Goal: Transaction & Acquisition: Purchase product/service

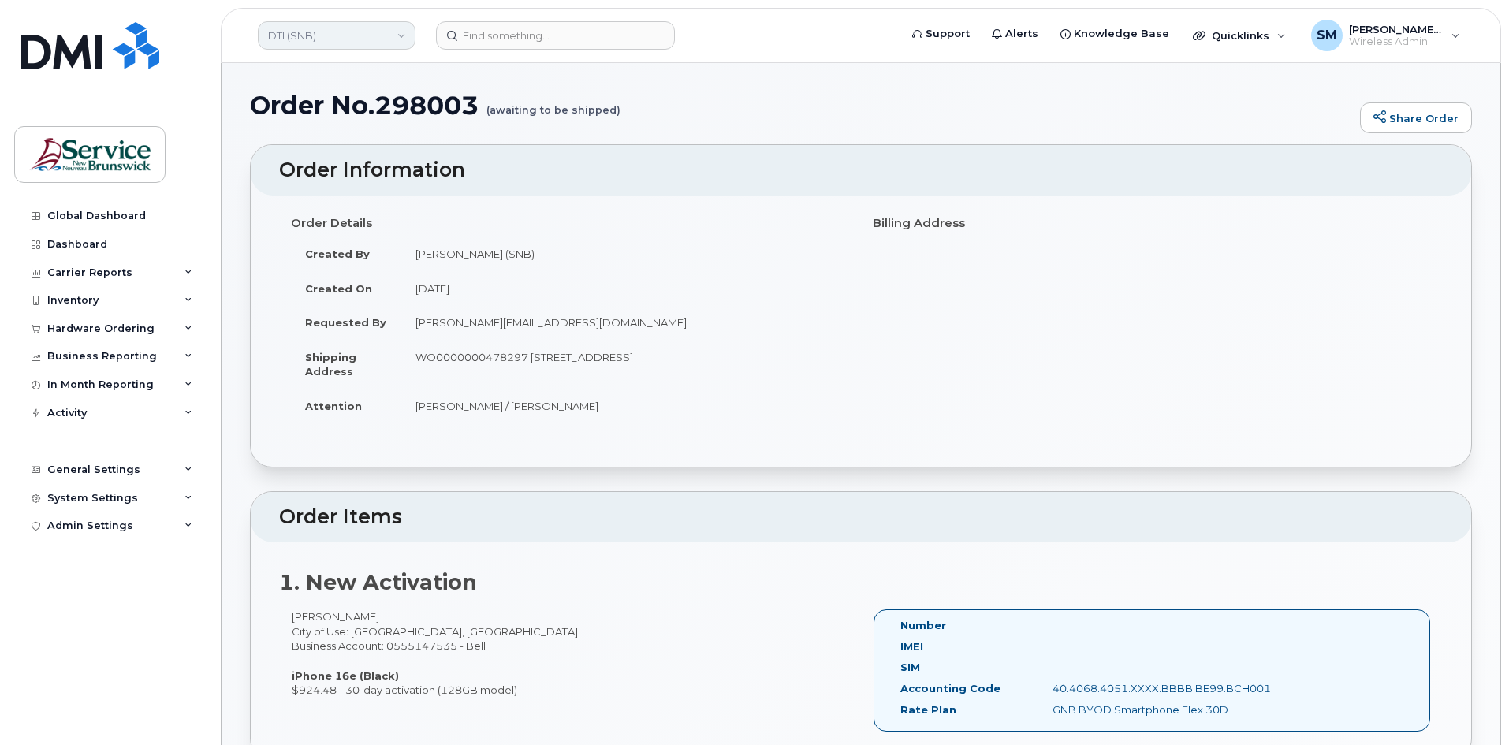
click at [393, 36] on link "DTI (SNB)" at bounding box center [337, 35] width 158 height 28
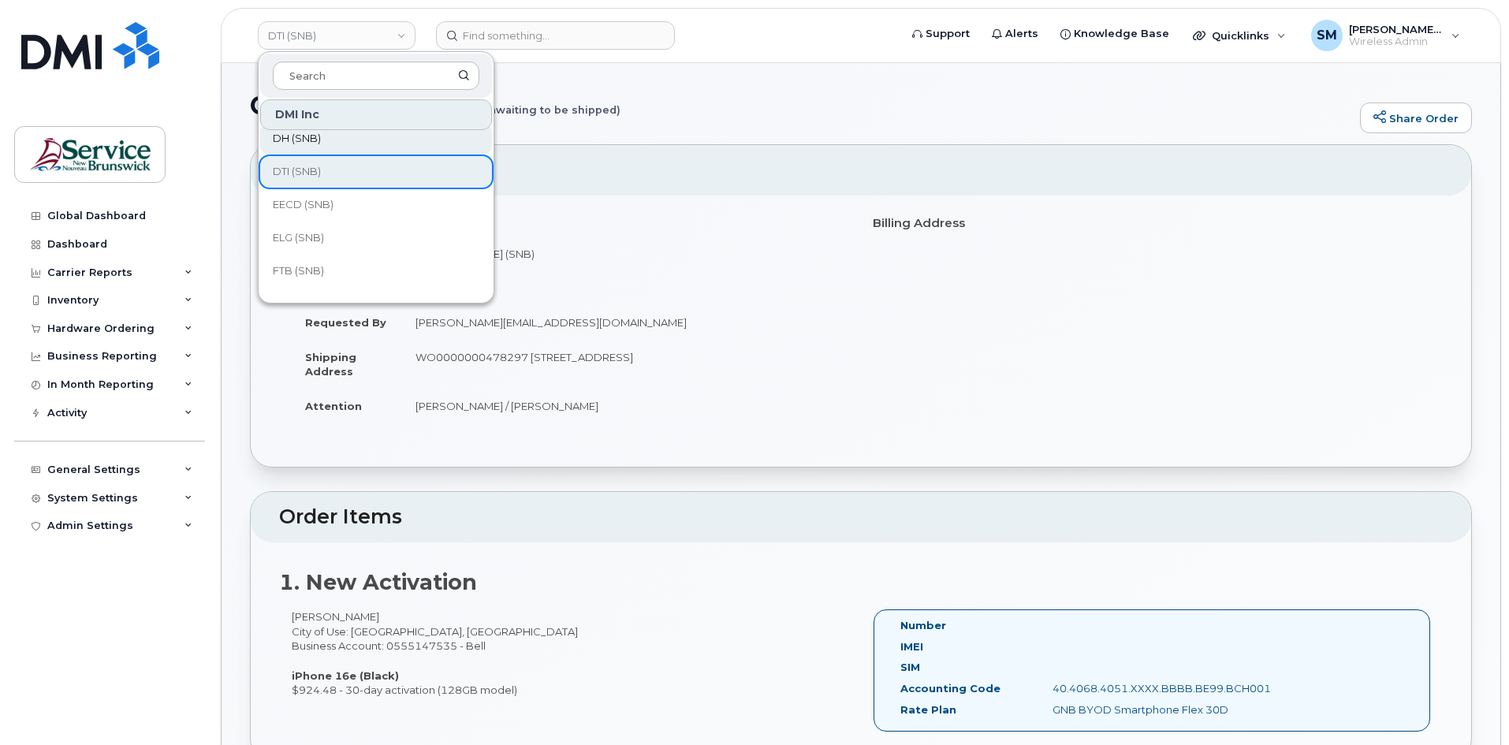
scroll to position [79, 0]
click at [319, 173] on span "EECD (SNB)" at bounding box center [303, 170] width 61 height 16
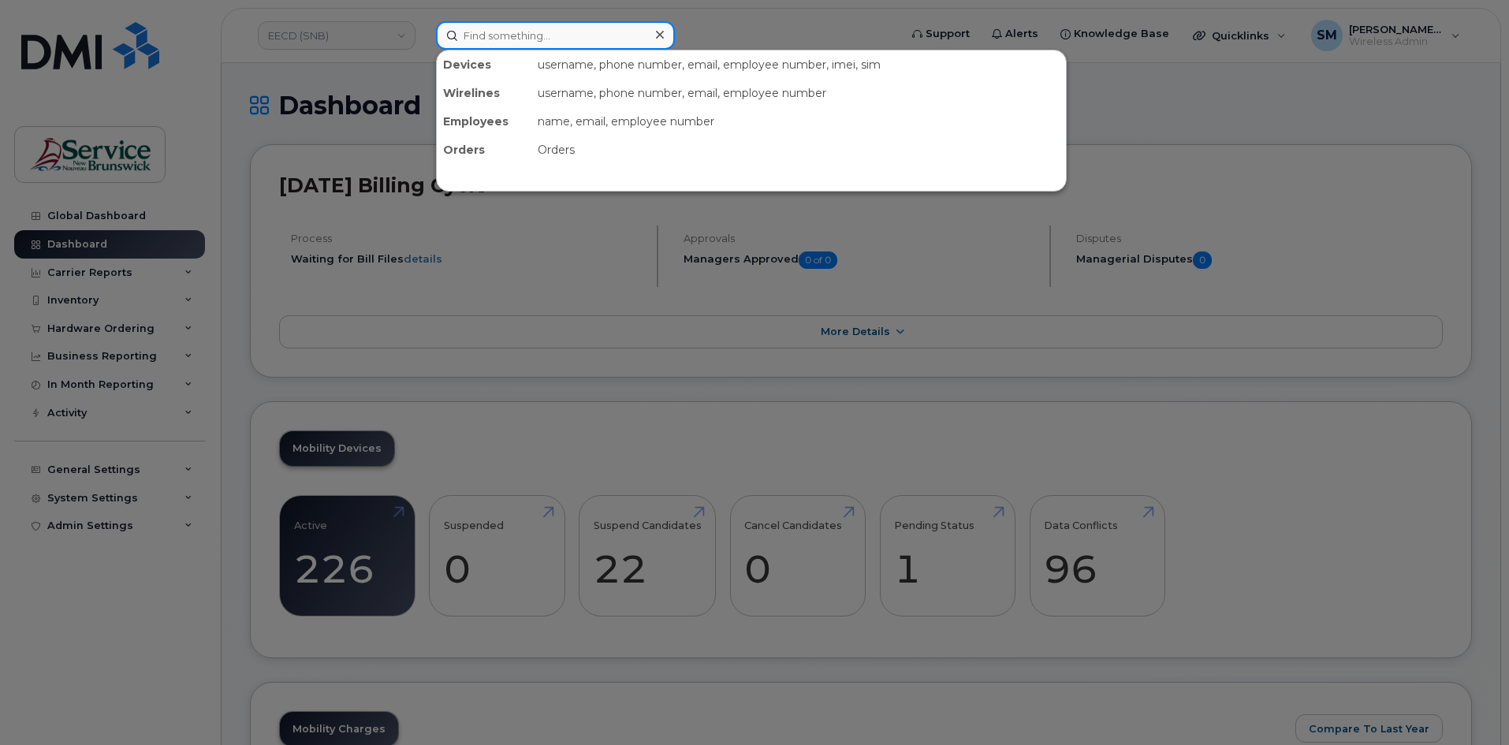
click at [487, 31] on input at bounding box center [555, 35] width 239 height 28
click at [75, 324] on div at bounding box center [754, 372] width 1509 height 745
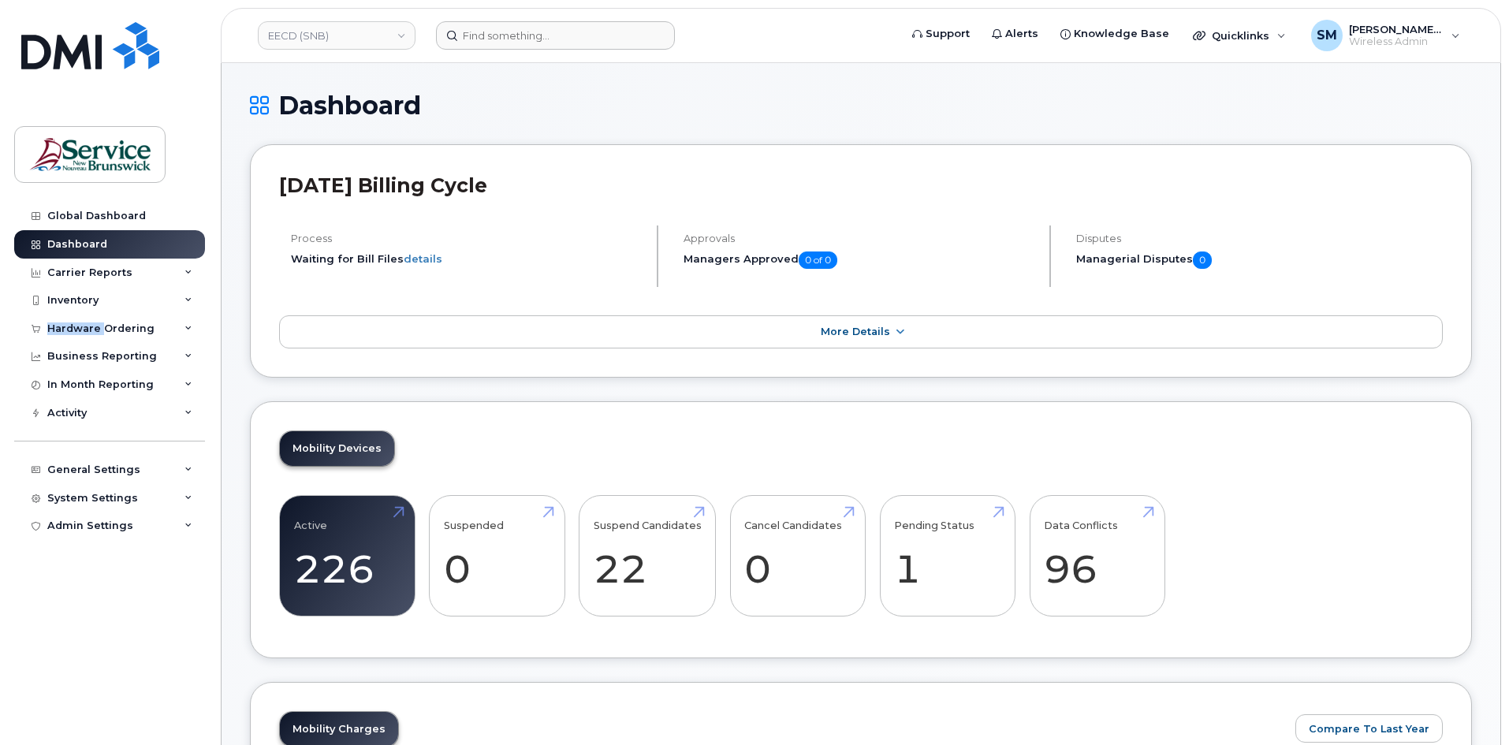
click at [75, 324] on div "Hardware Ordering" at bounding box center [100, 328] width 107 height 13
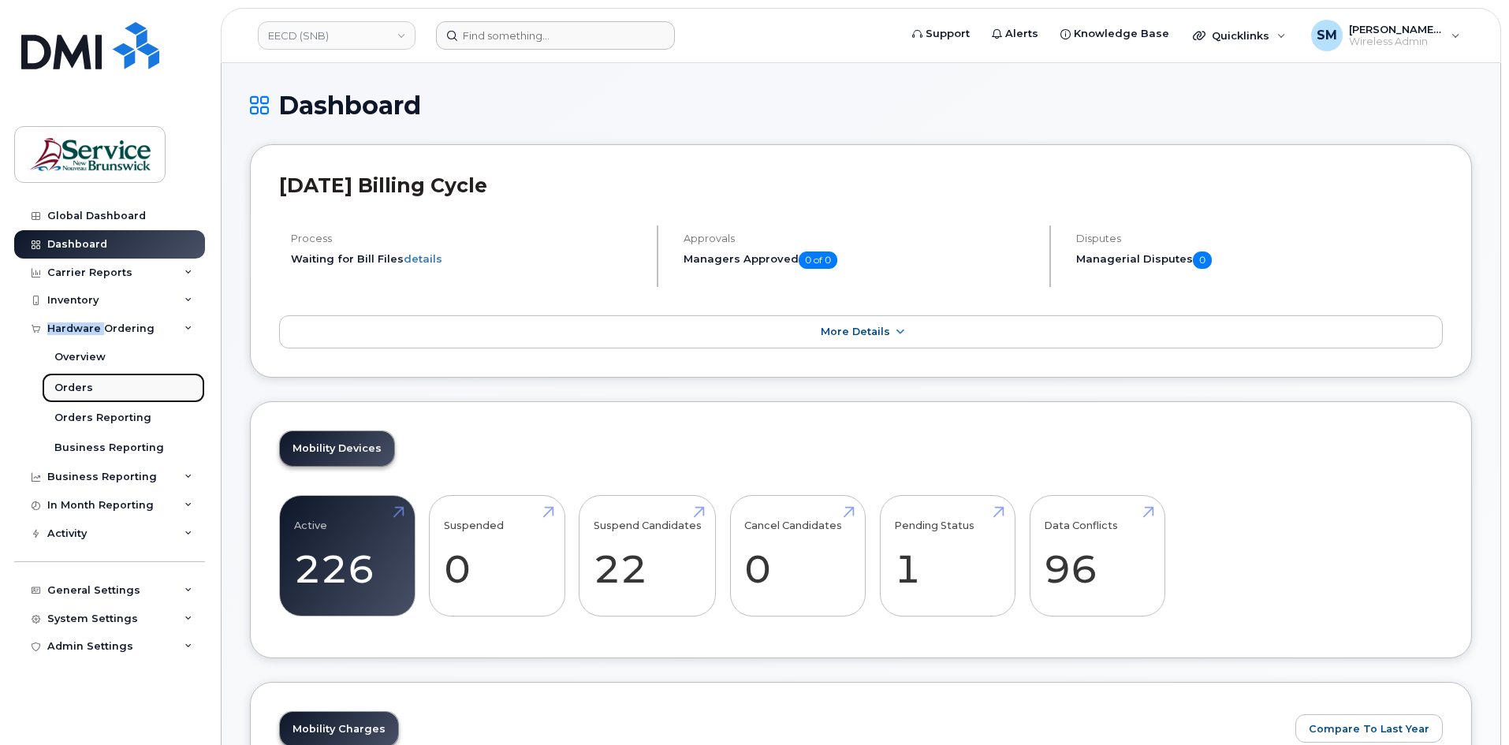
click at [79, 378] on link "Orders" at bounding box center [123, 388] width 163 height 30
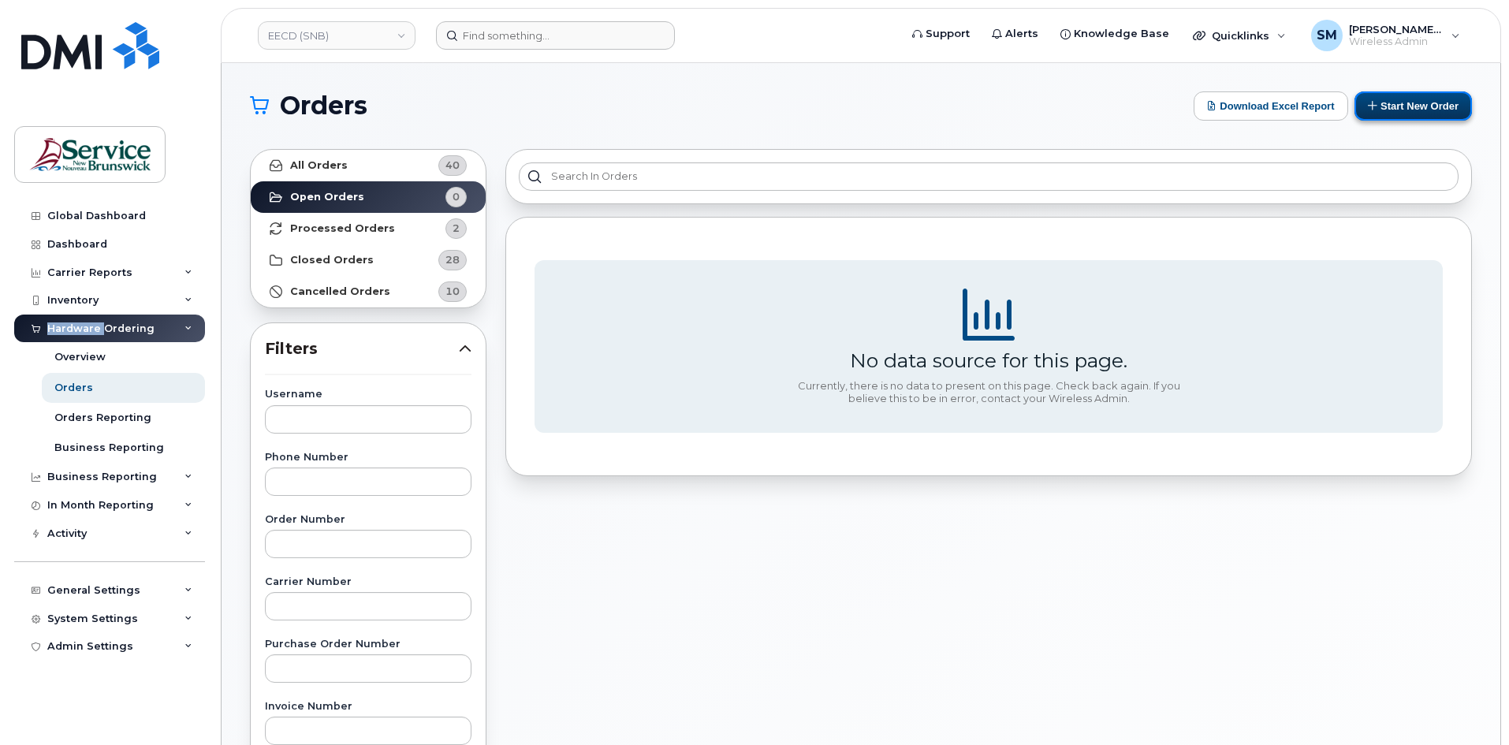
click at [1404, 108] on button "Start New Order" at bounding box center [1413, 105] width 117 height 29
click at [1390, 110] on button "Start New Order" at bounding box center [1413, 105] width 117 height 29
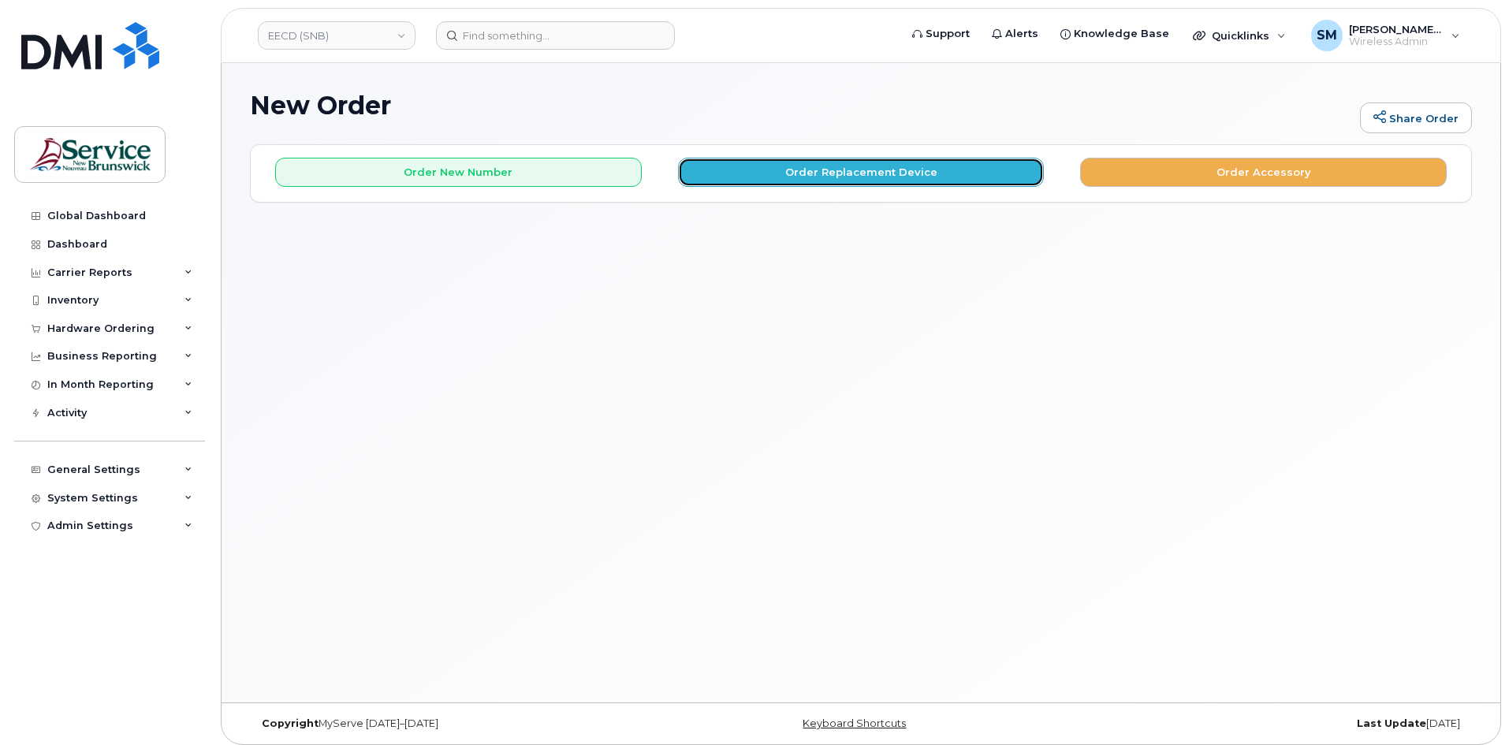
click at [862, 179] on button "Order Replacement Device" at bounding box center [861, 172] width 367 height 29
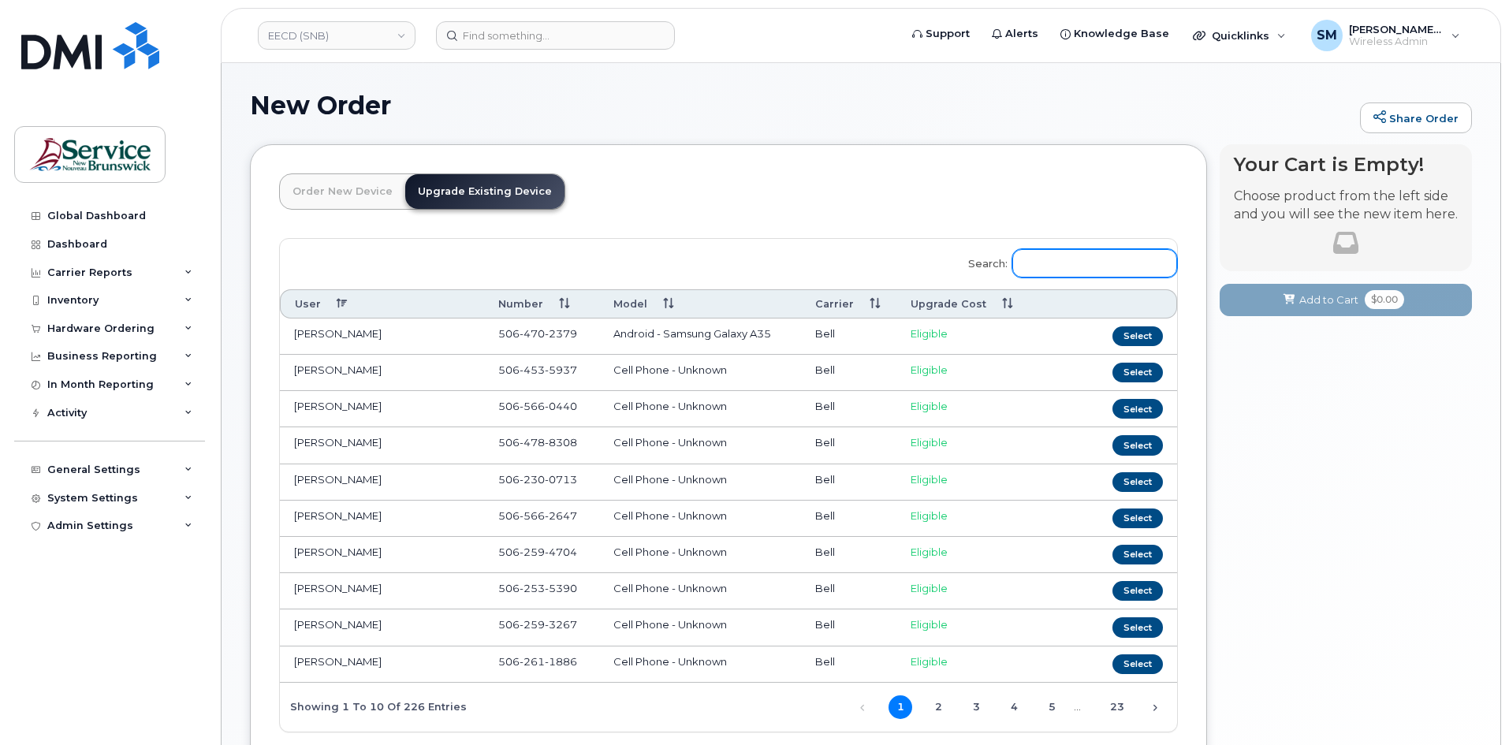
click at [1092, 270] on input "Search:" at bounding box center [1094, 263] width 165 height 28
paste input "Angela Pellerin"
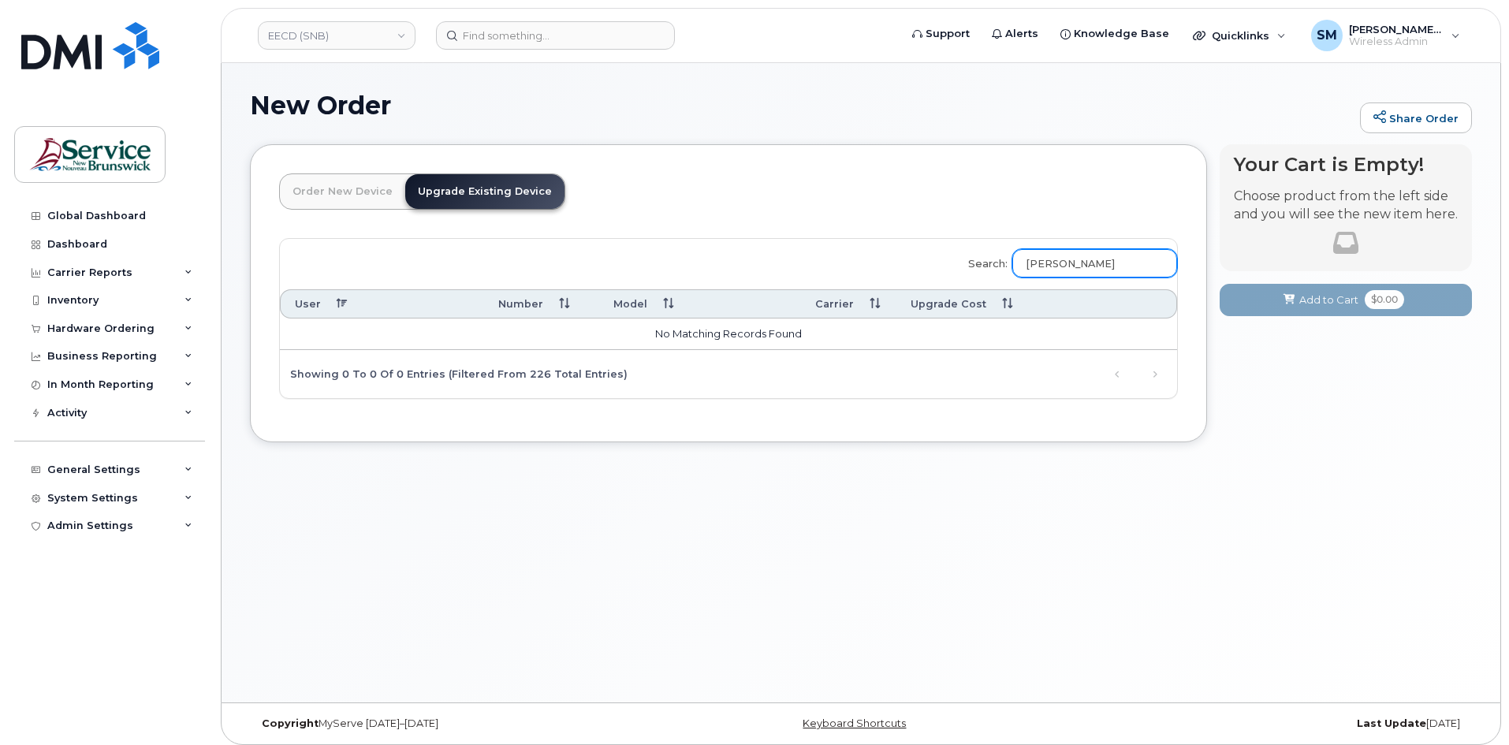
type input "Angela Pellerin"
click at [323, 42] on link "EECD (SNB)" at bounding box center [337, 35] width 158 height 28
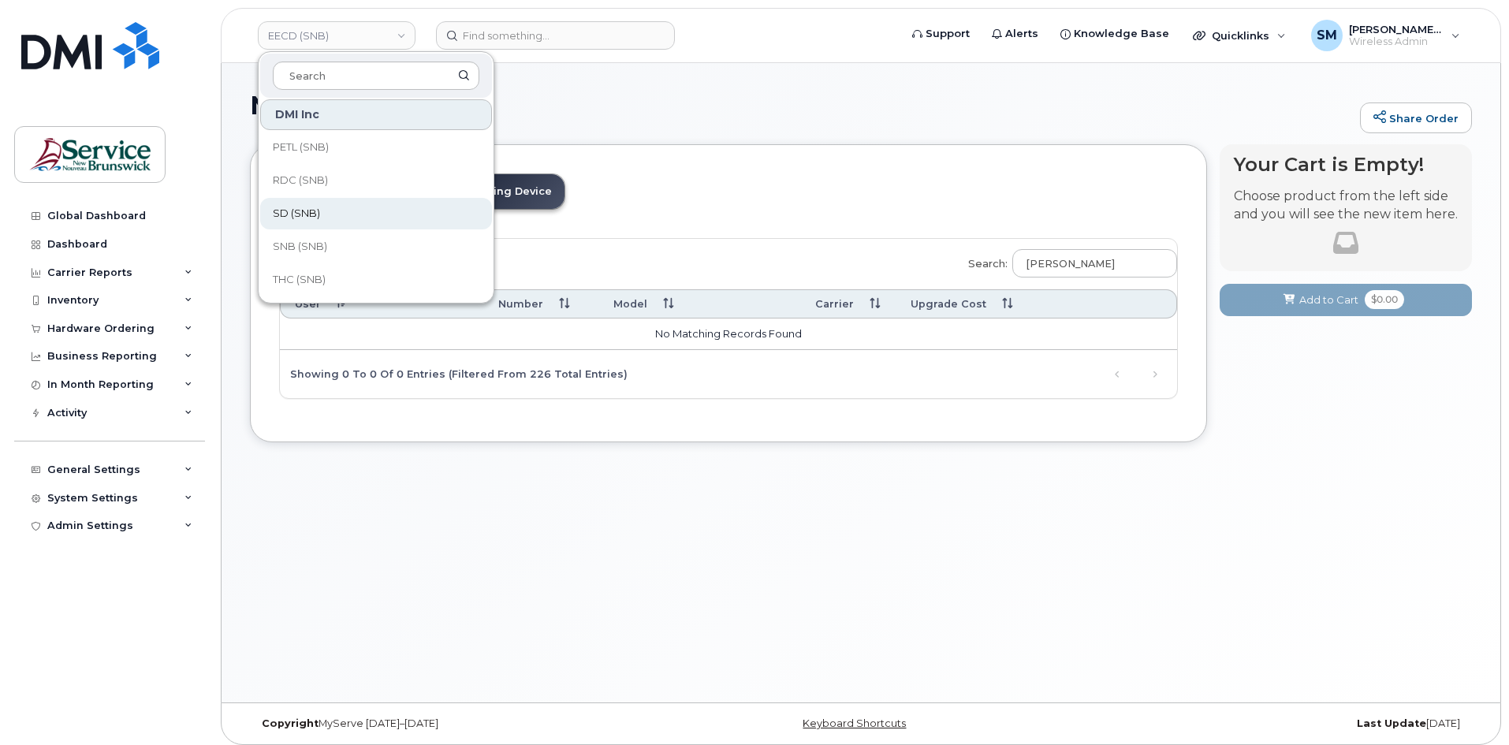
scroll to position [400, 0]
click at [304, 213] on span "SD (SNB)" at bounding box center [296, 213] width 47 height 16
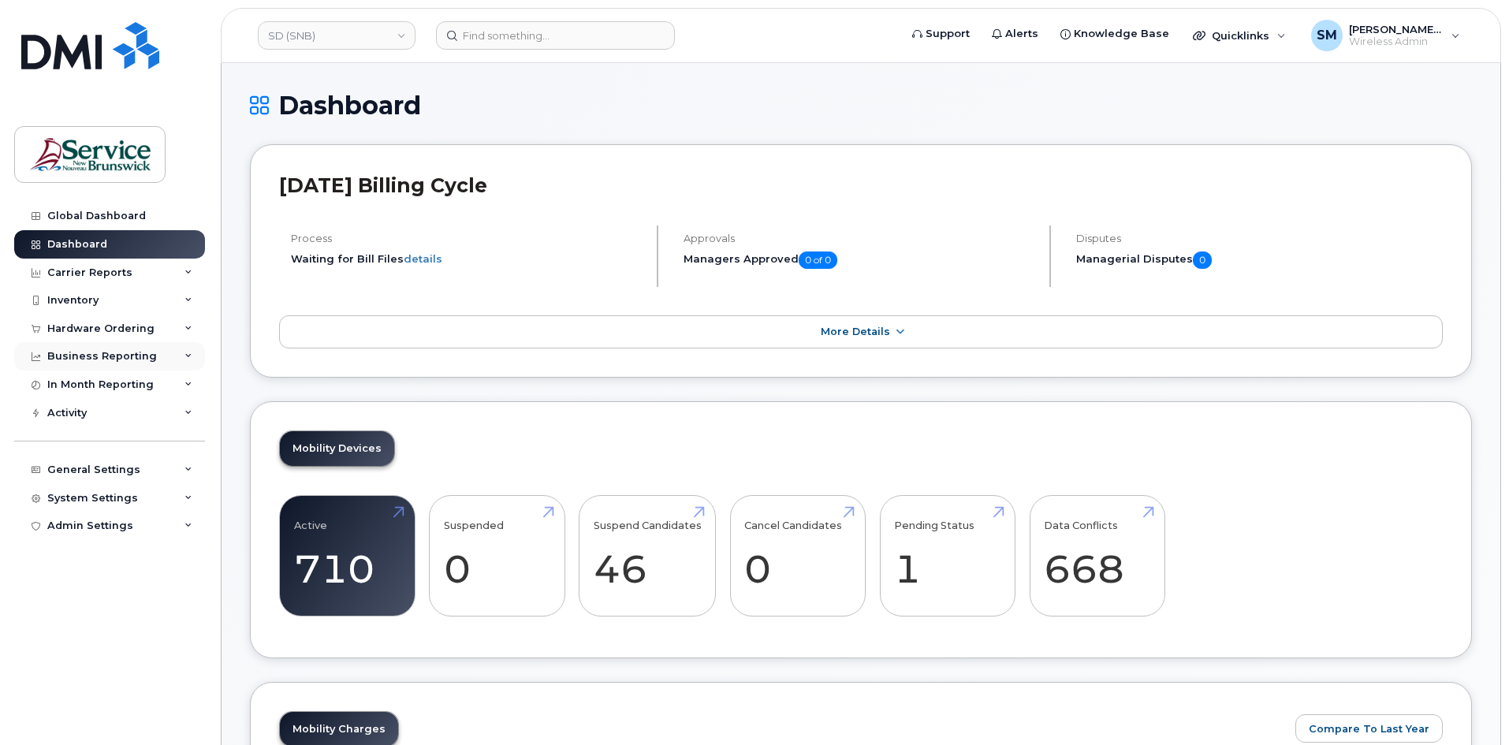
click at [133, 346] on div "Business Reporting" at bounding box center [109, 356] width 191 height 28
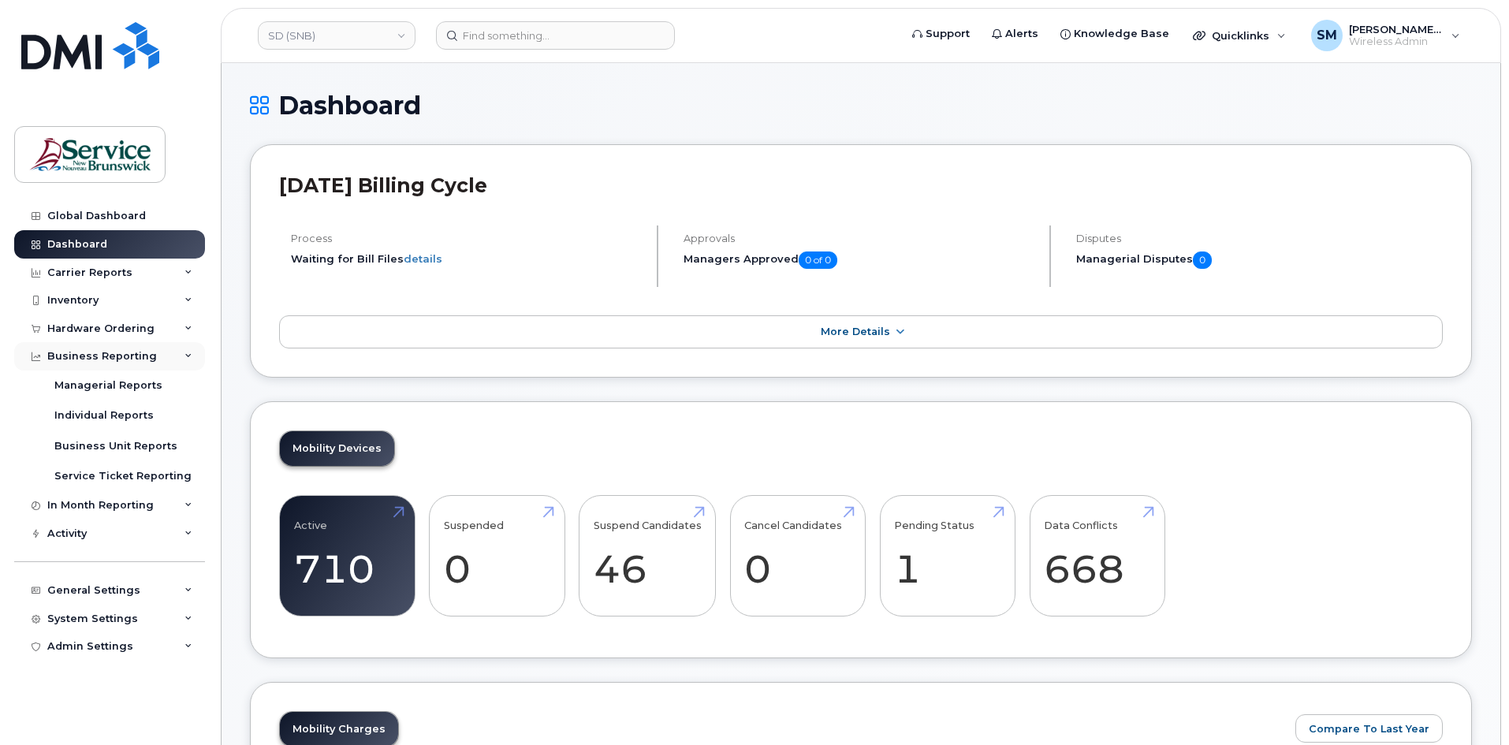
click at [116, 360] on div "Business Reporting" at bounding box center [102, 356] width 110 height 13
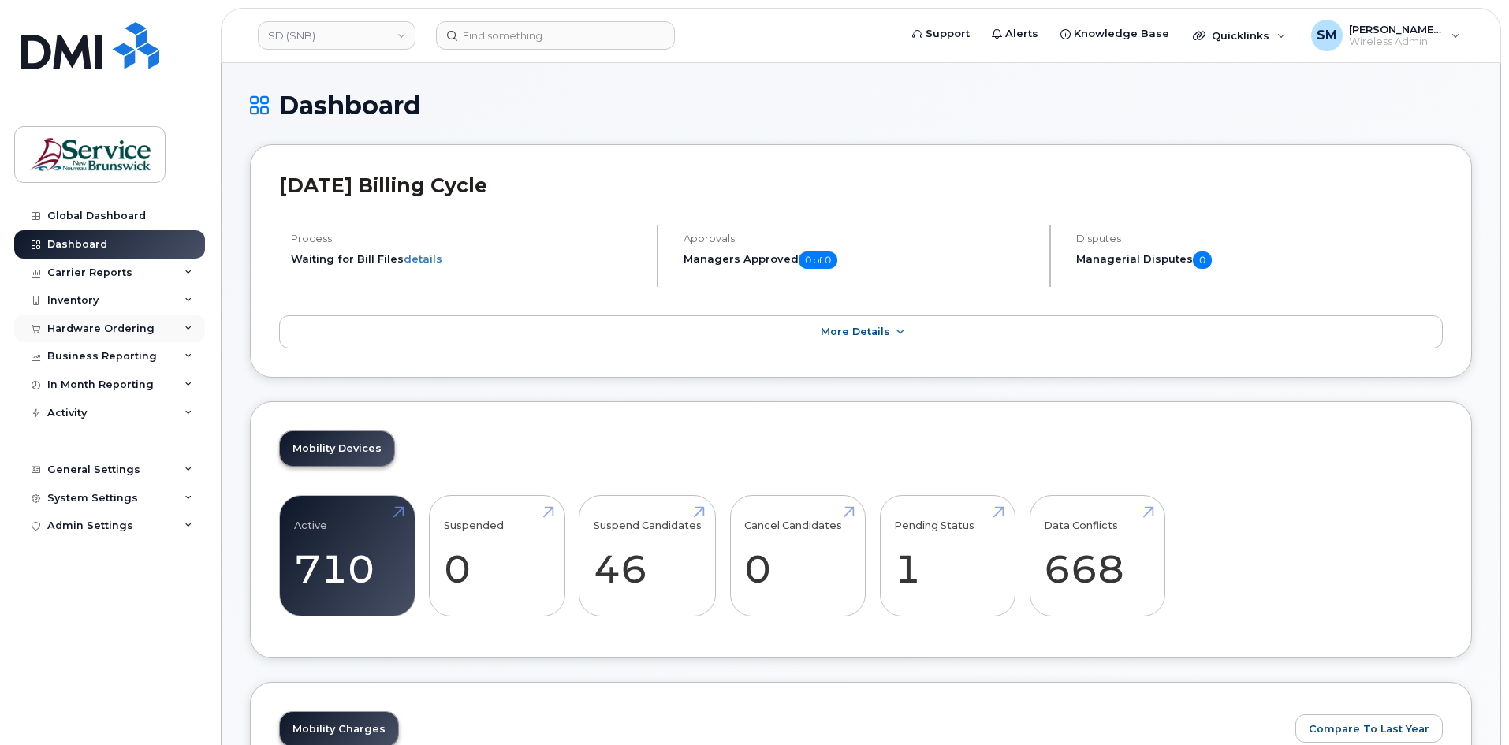
click at [113, 326] on div "Hardware Ordering" at bounding box center [100, 328] width 107 height 13
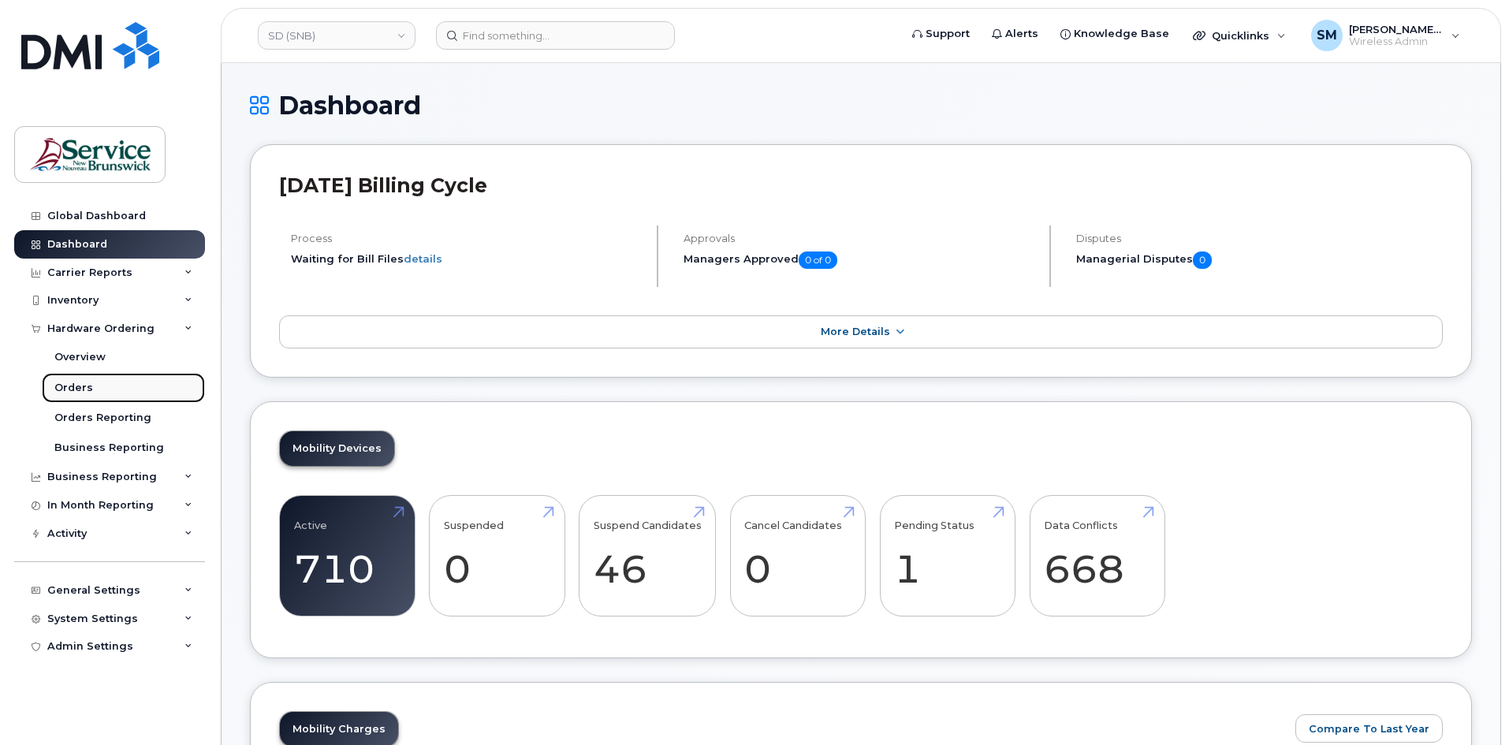
click at [114, 393] on link "Orders" at bounding box center [123, 388] width 163 height 30
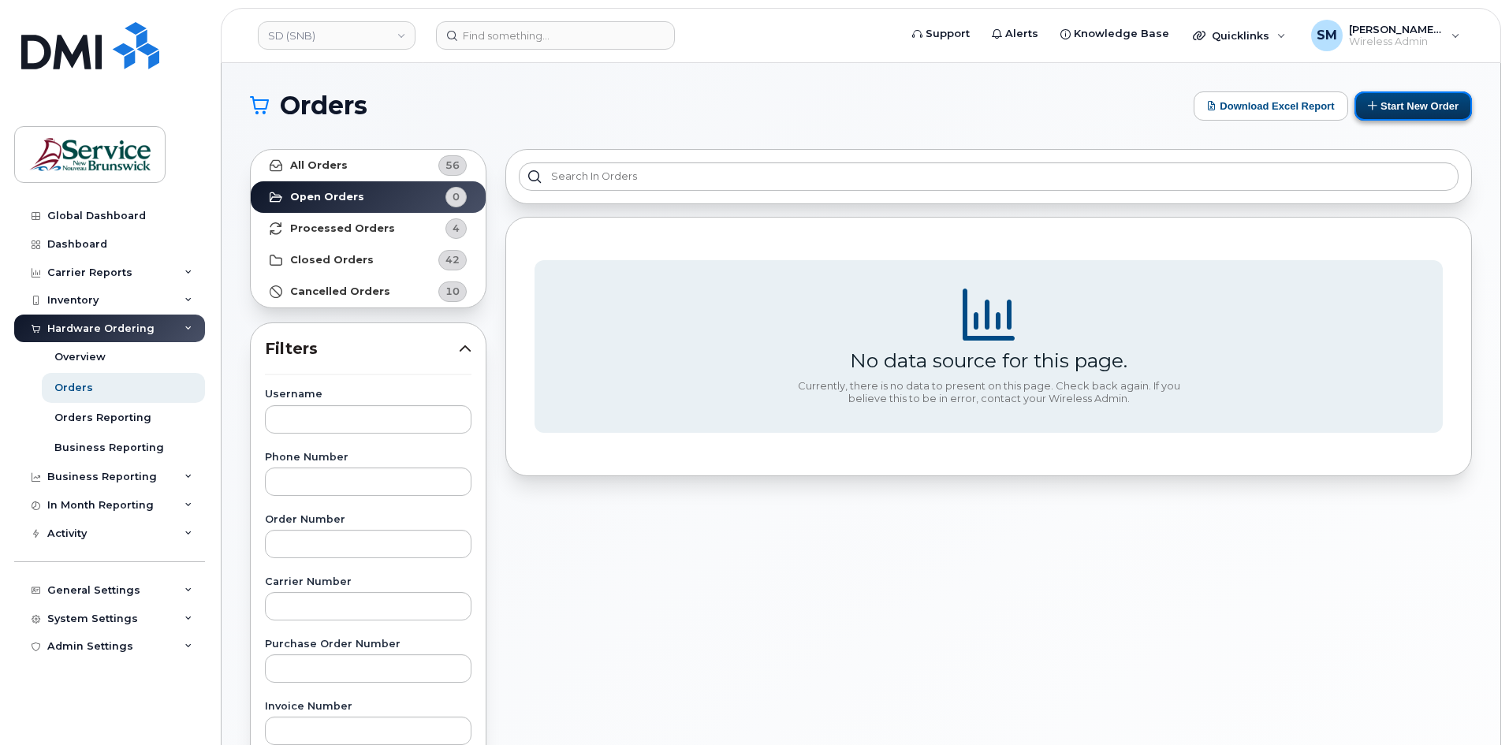
click at [1372, 110] on icon at bounding box center [1373, 105] width 10 height 10
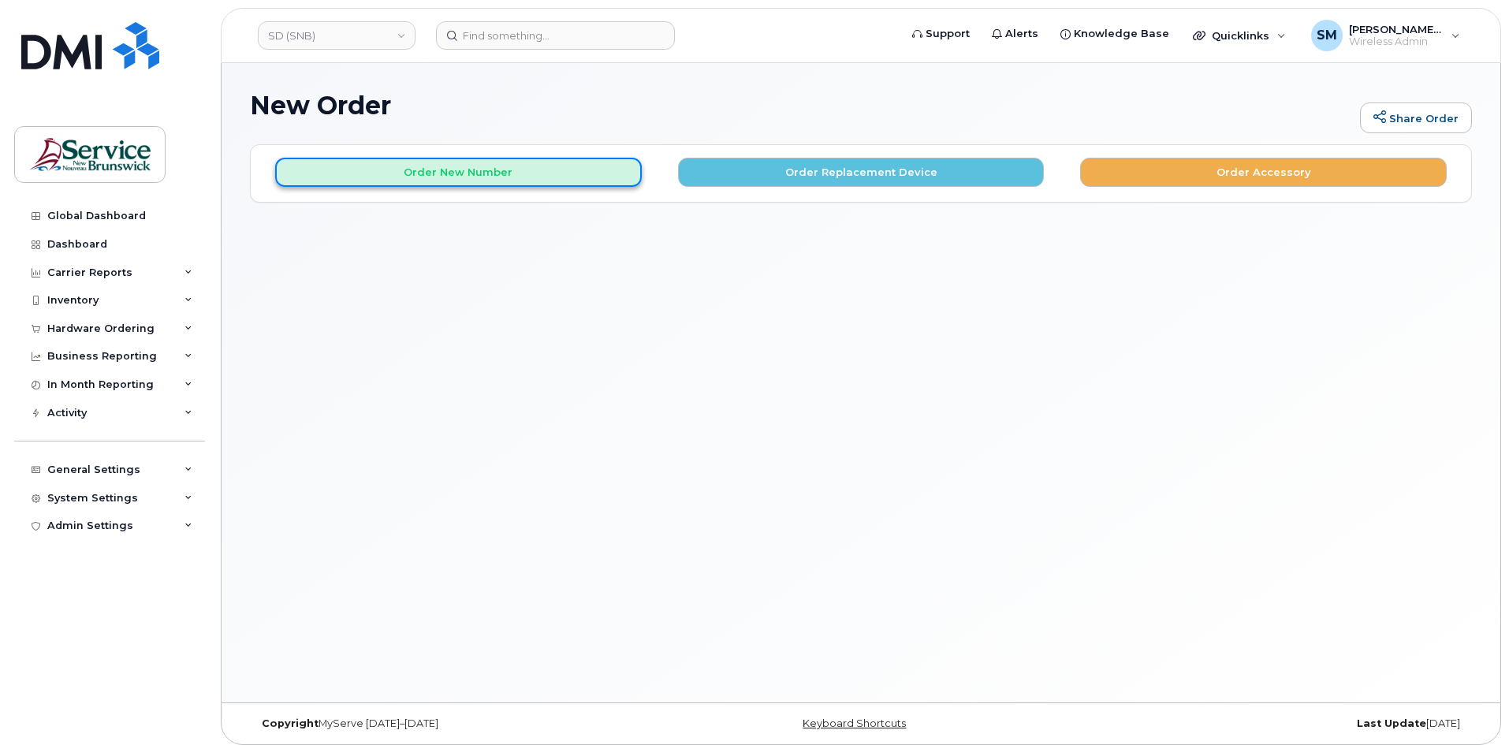
click at [564, 174] on button "Order New Number" at bounding box center [458, 172] width 367 height 29
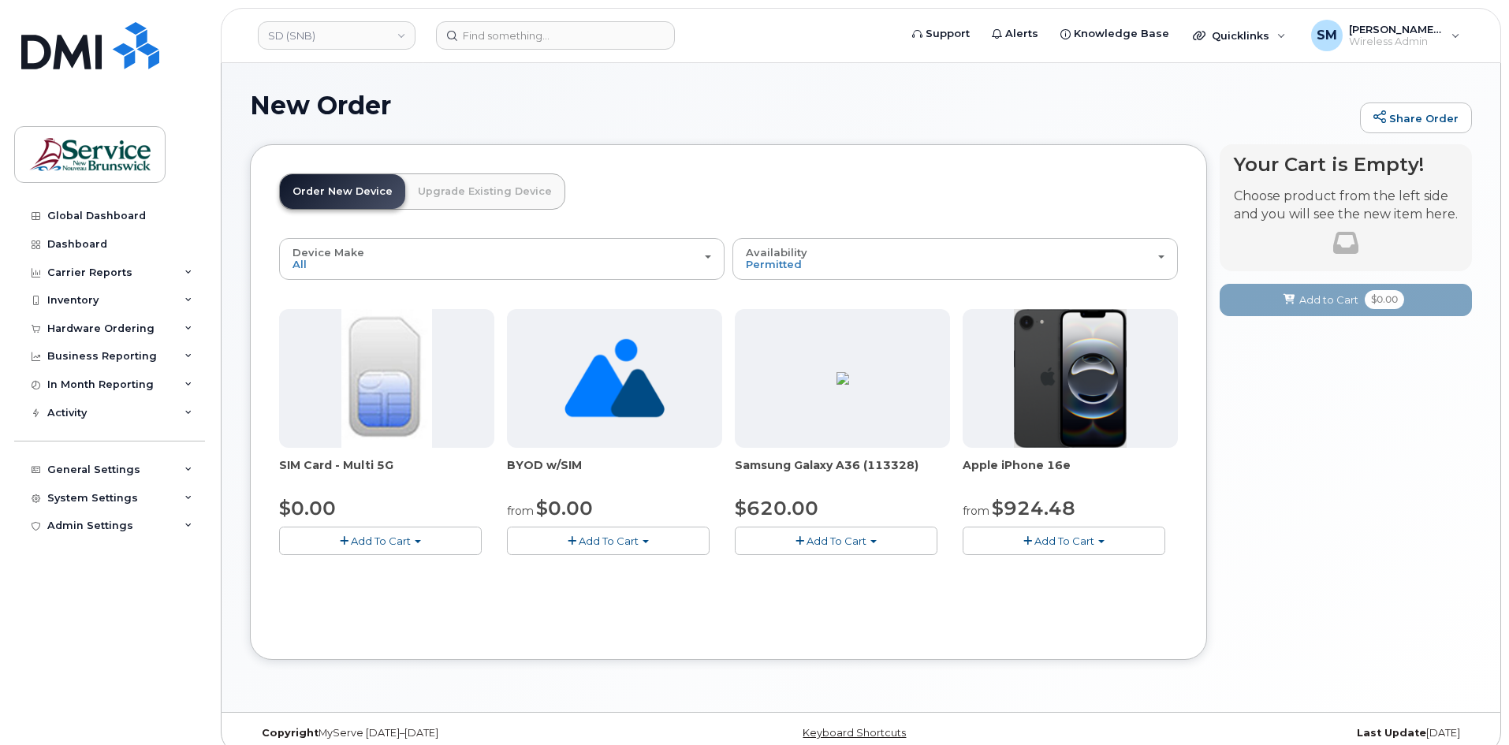
click at [1069, 552] on button "Add To Cart" at bounding box center [1064, 541] width 203 height 28
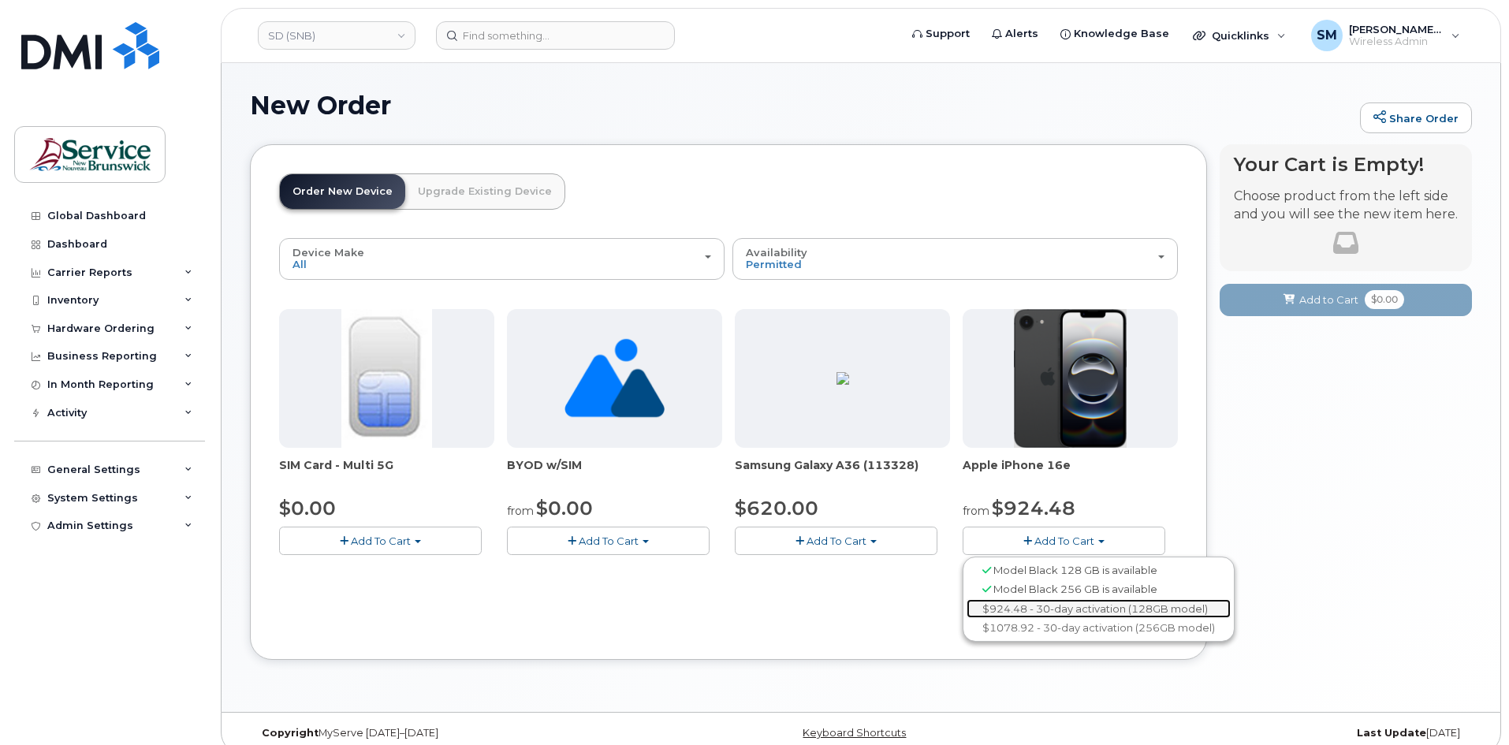
click at [1072, 609] on link "$924.48 - 30-day activation (128GB model)" at bounding box center [1099, 609] width 264 height 20
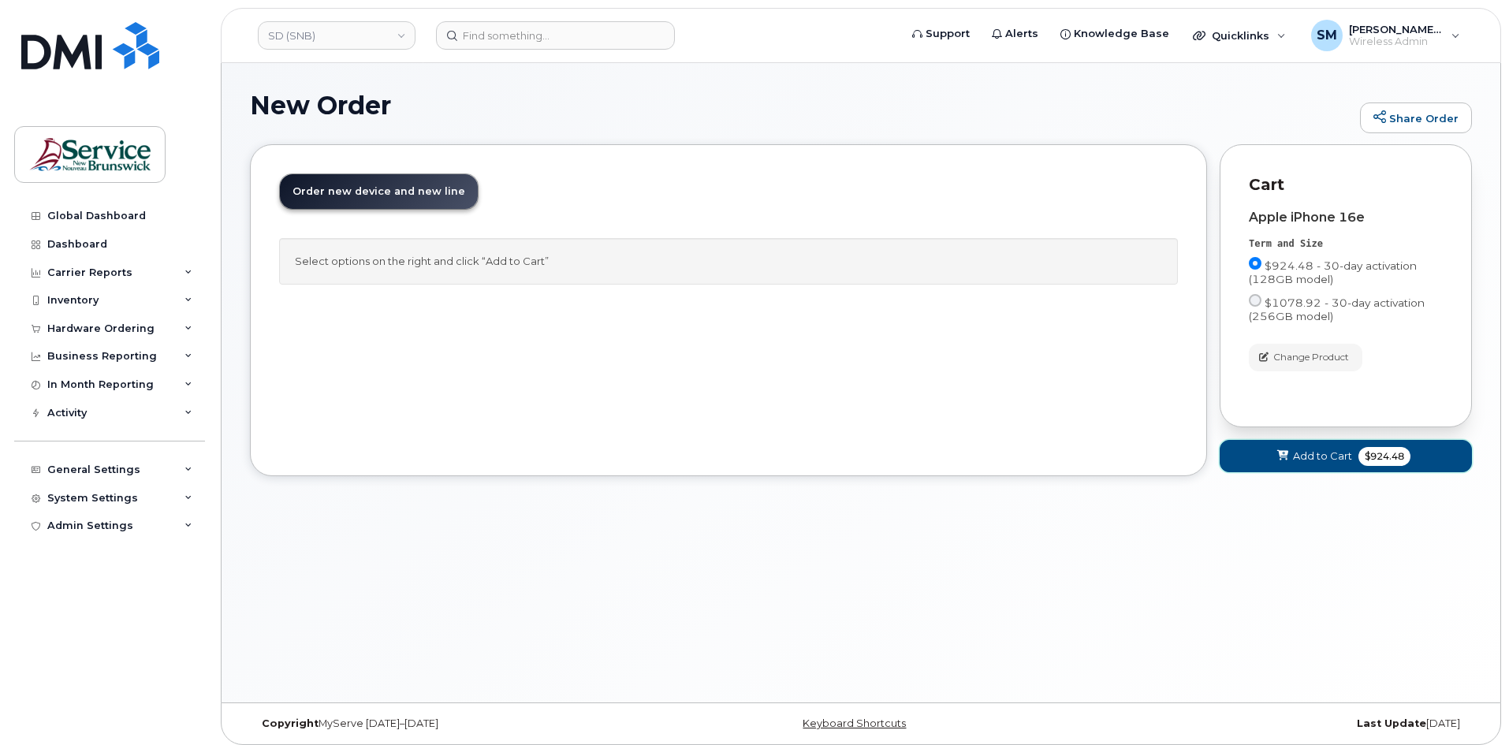
click at [1338, 467] on button "Add to Cart $924.48" at bounding box center [1346, 456] width 252 height 32
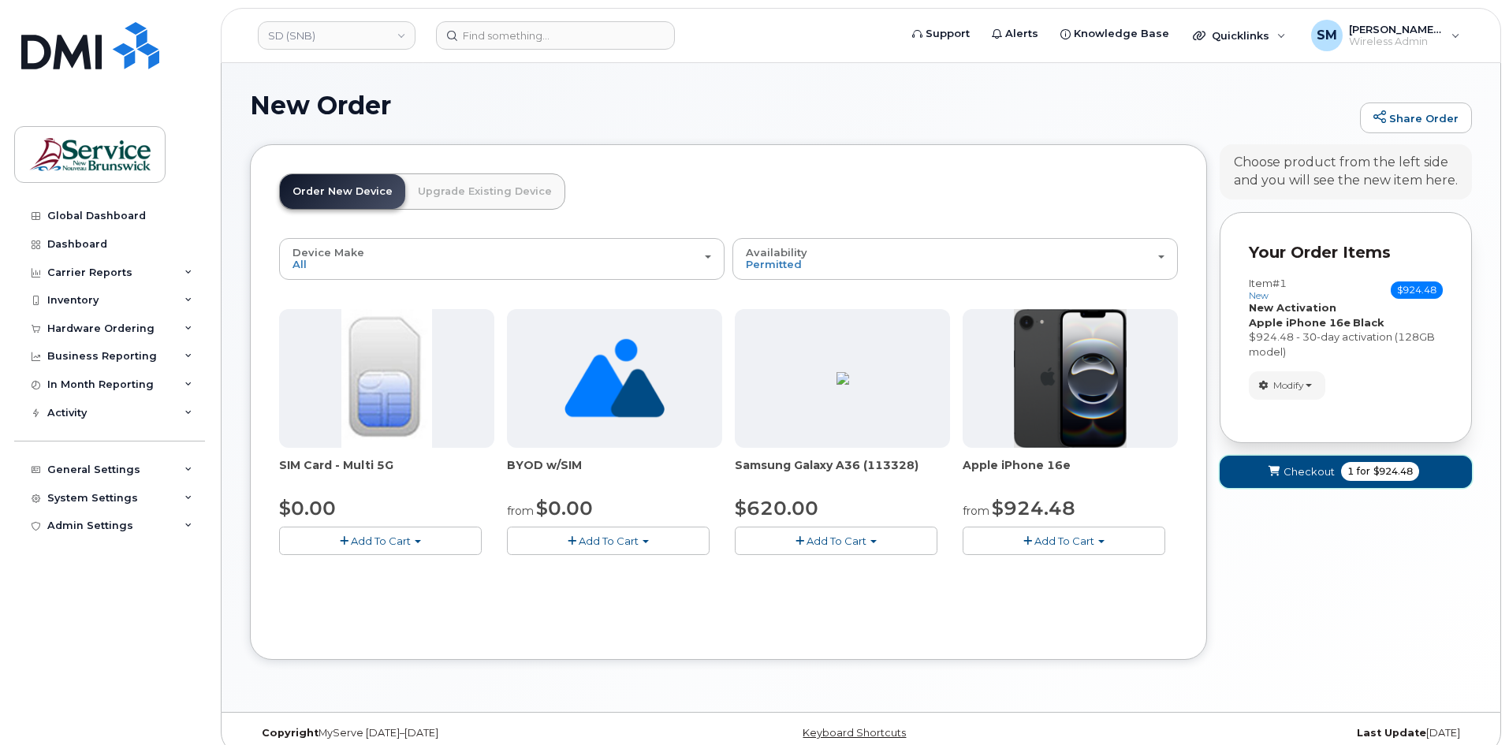
click at [1329, 470] on span "Checkout" at bounding box center [1309, 471] width 51 height 15
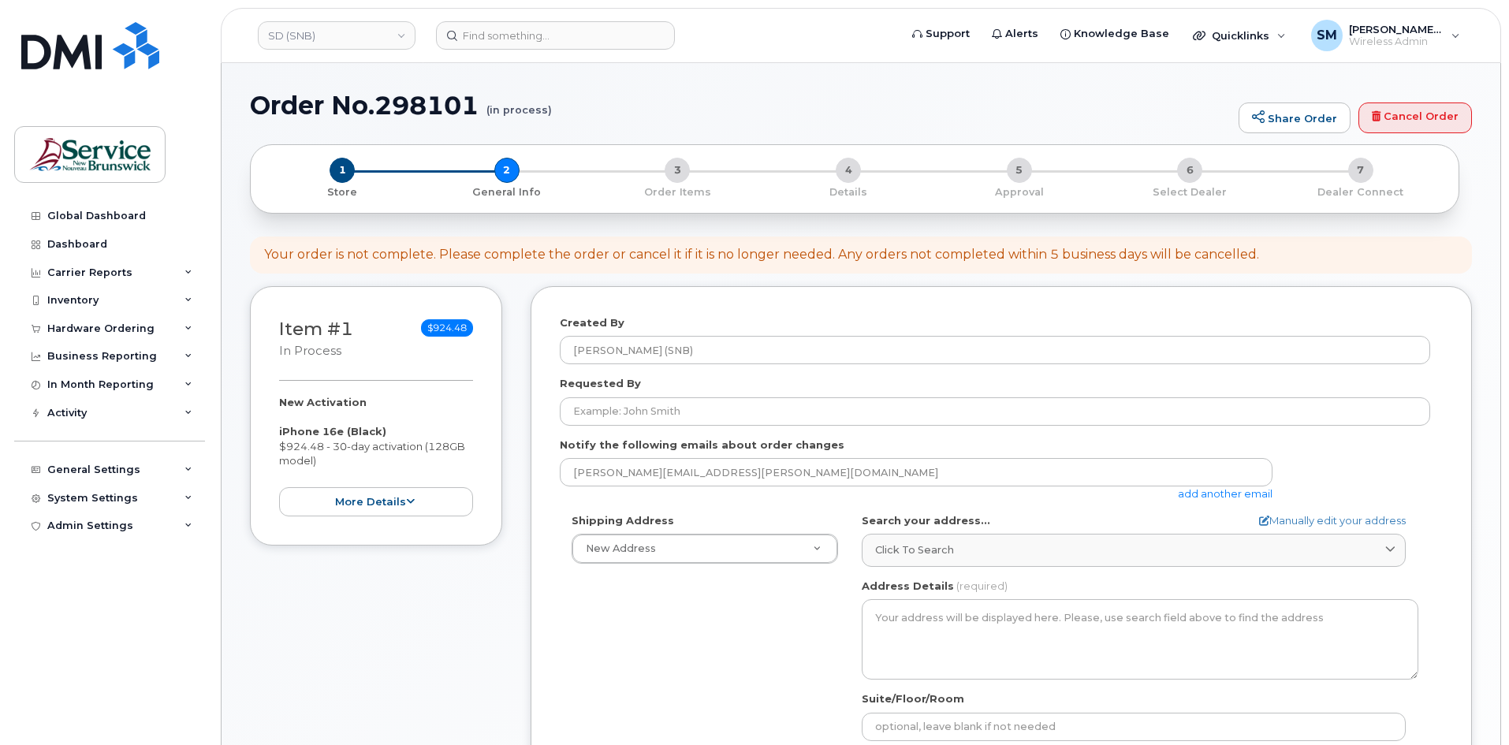
select select
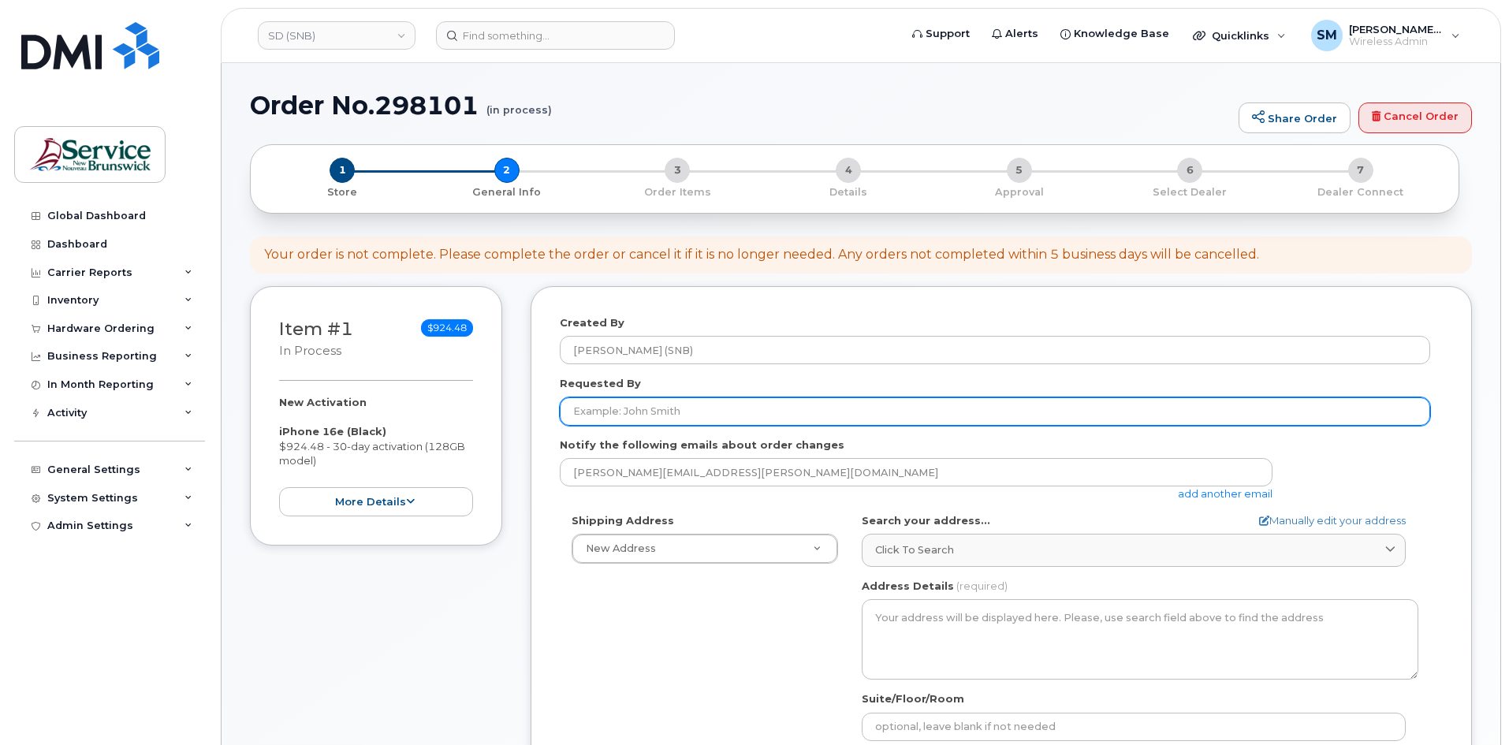
click at [691, 400] on input "Requested By" at bounding box center [995, 411] width 870 height 28
paste input "[PERSON_NAME][EMAIL_ADDRESS][PERSON_NAME][DOMAIN_NAME]"
type input "[PERSON_NAME][EMAIL_ADDRESS][PERSON_NAME][DOMAIN_NAME]"
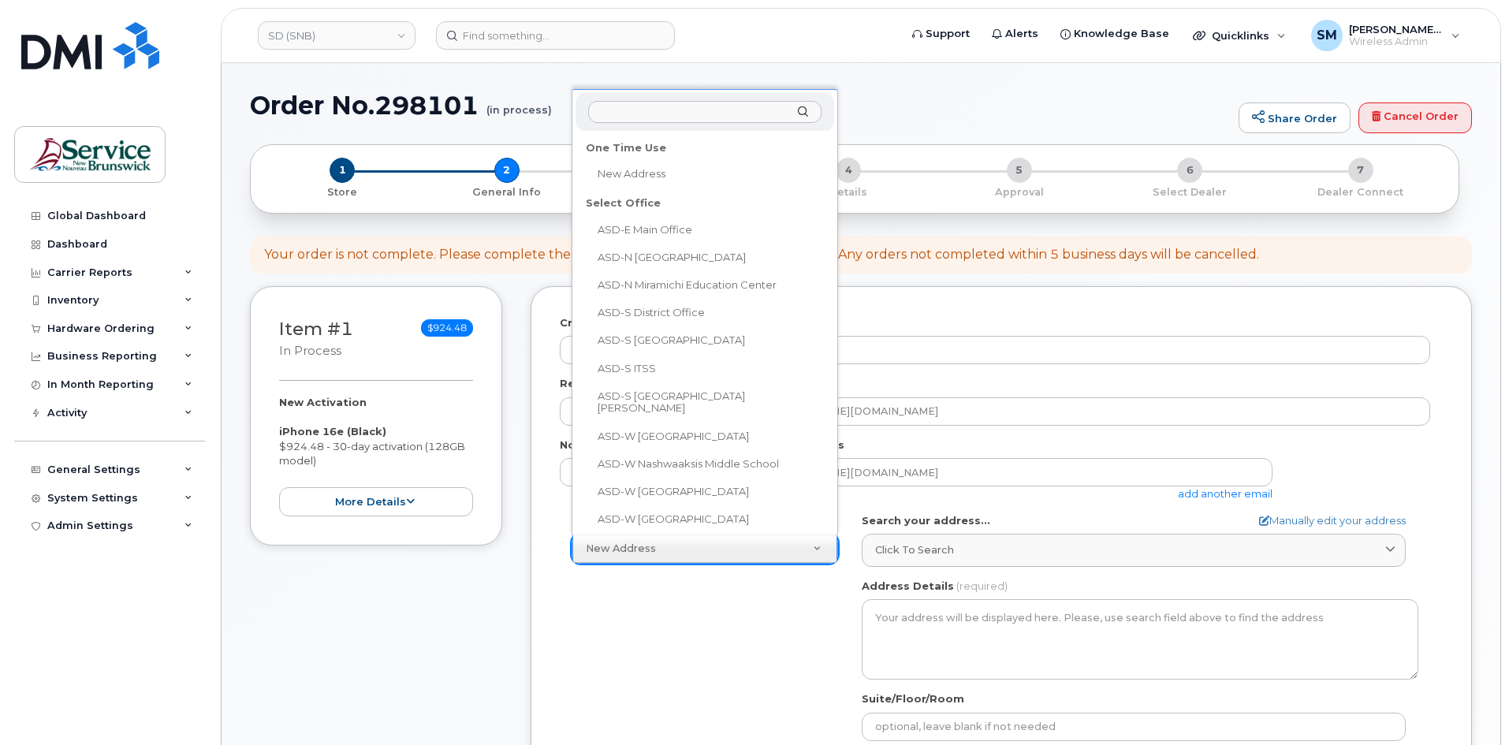
click at [639, 117] on input "text" at bounding box center [704, 112] width 233 height 23
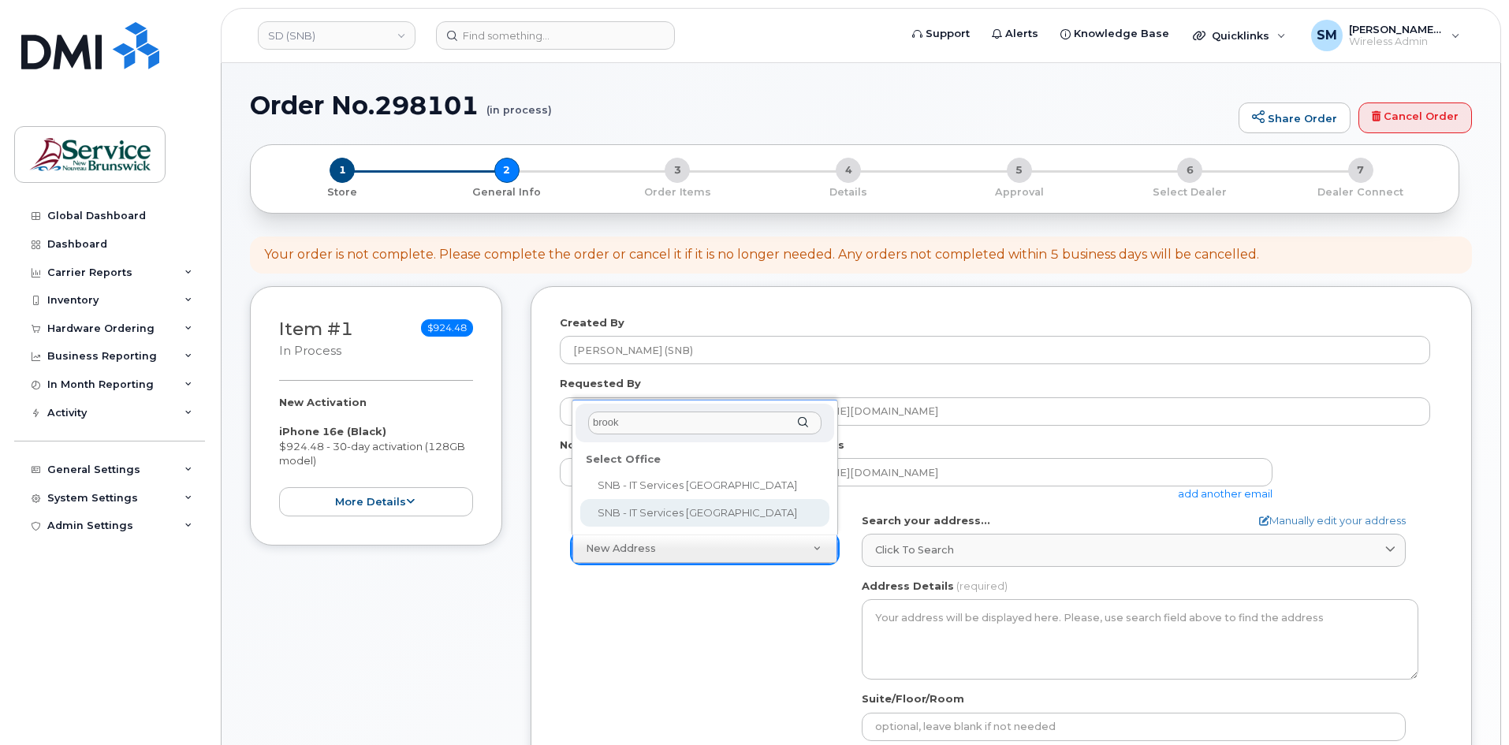
type input "brook"
select select
type textarea "[STREET_ADDRESS][PERSON_NAME]"
type input "[PERSON_NAME]"
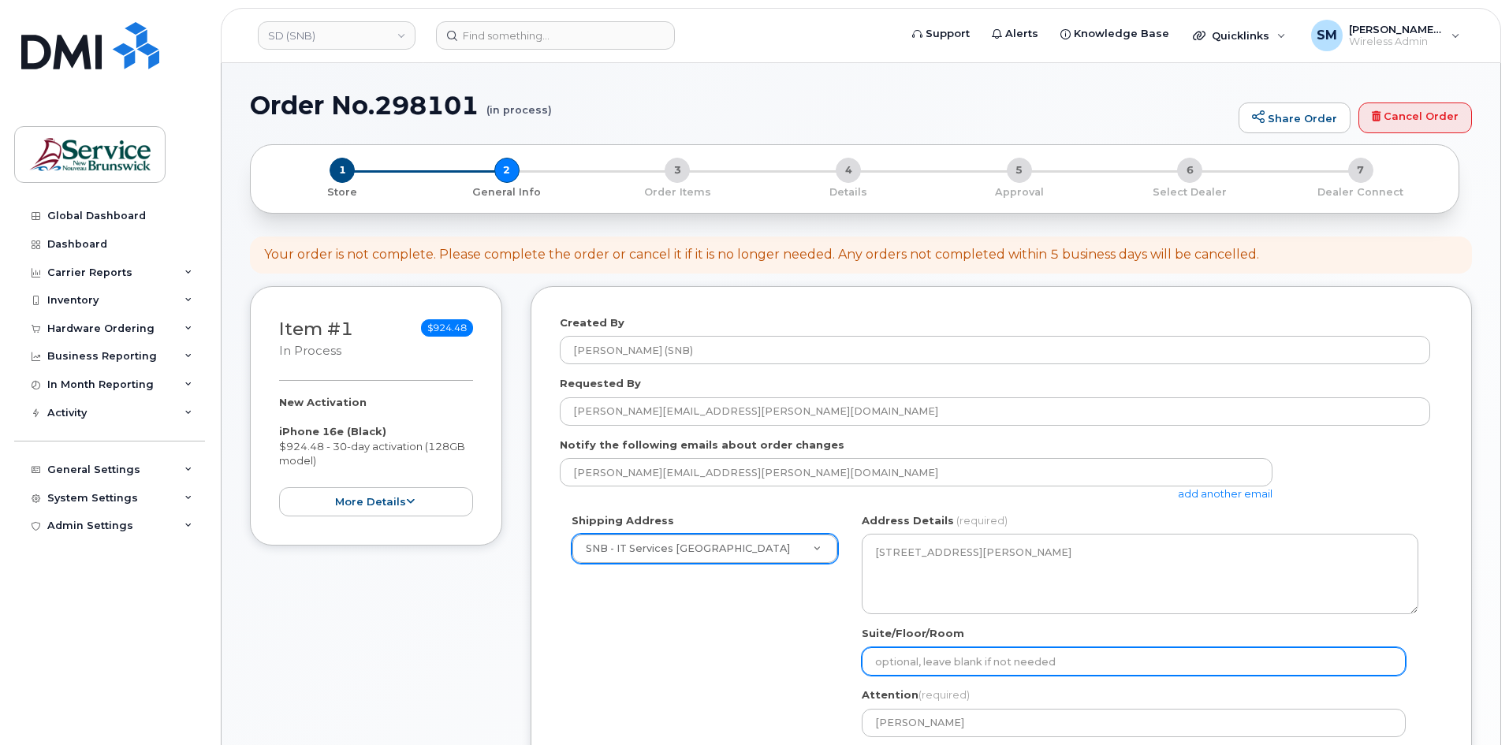
click at [915, 663] on input "Suite/Floor/Room" at bounding box center [1134, 661] width 544 height 28
paste input "WO0000000478809"
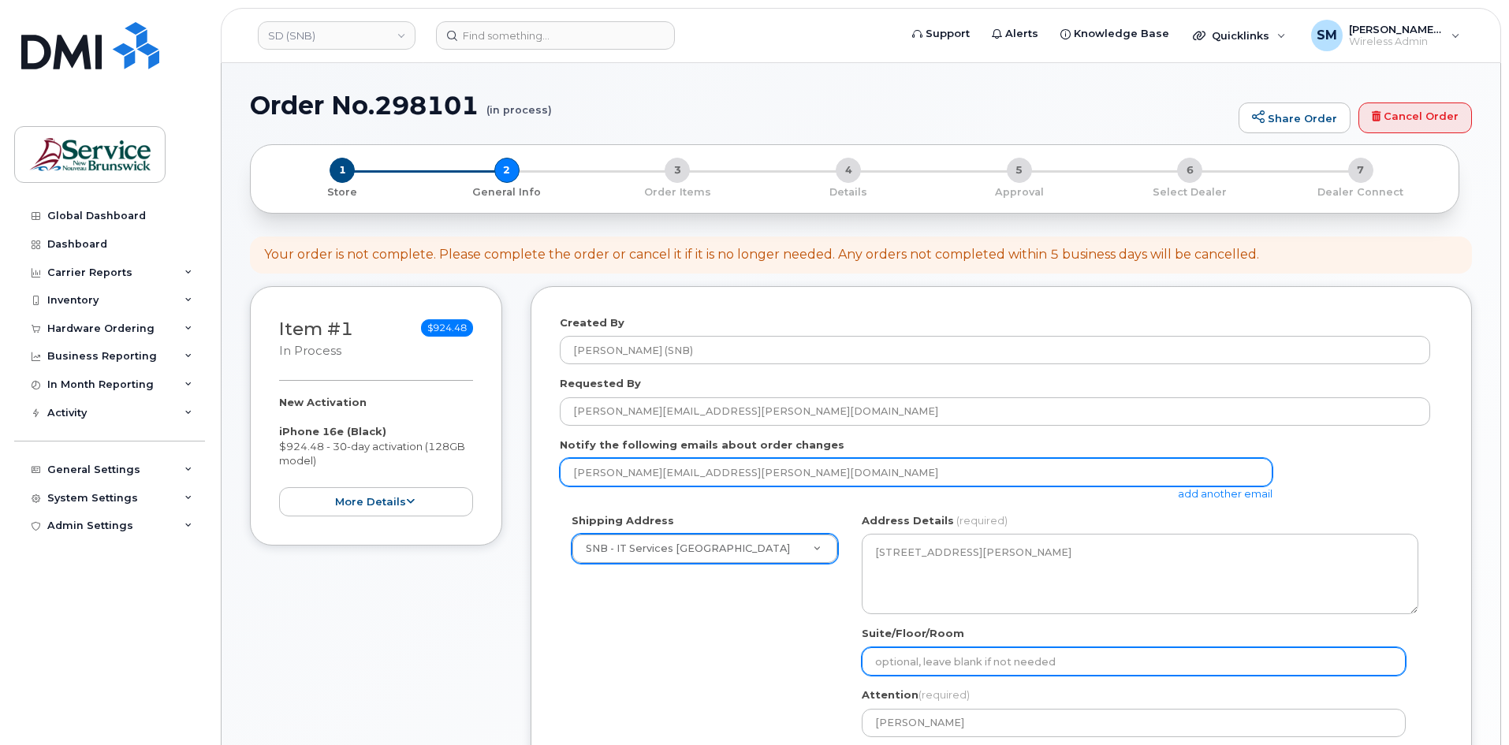
select select
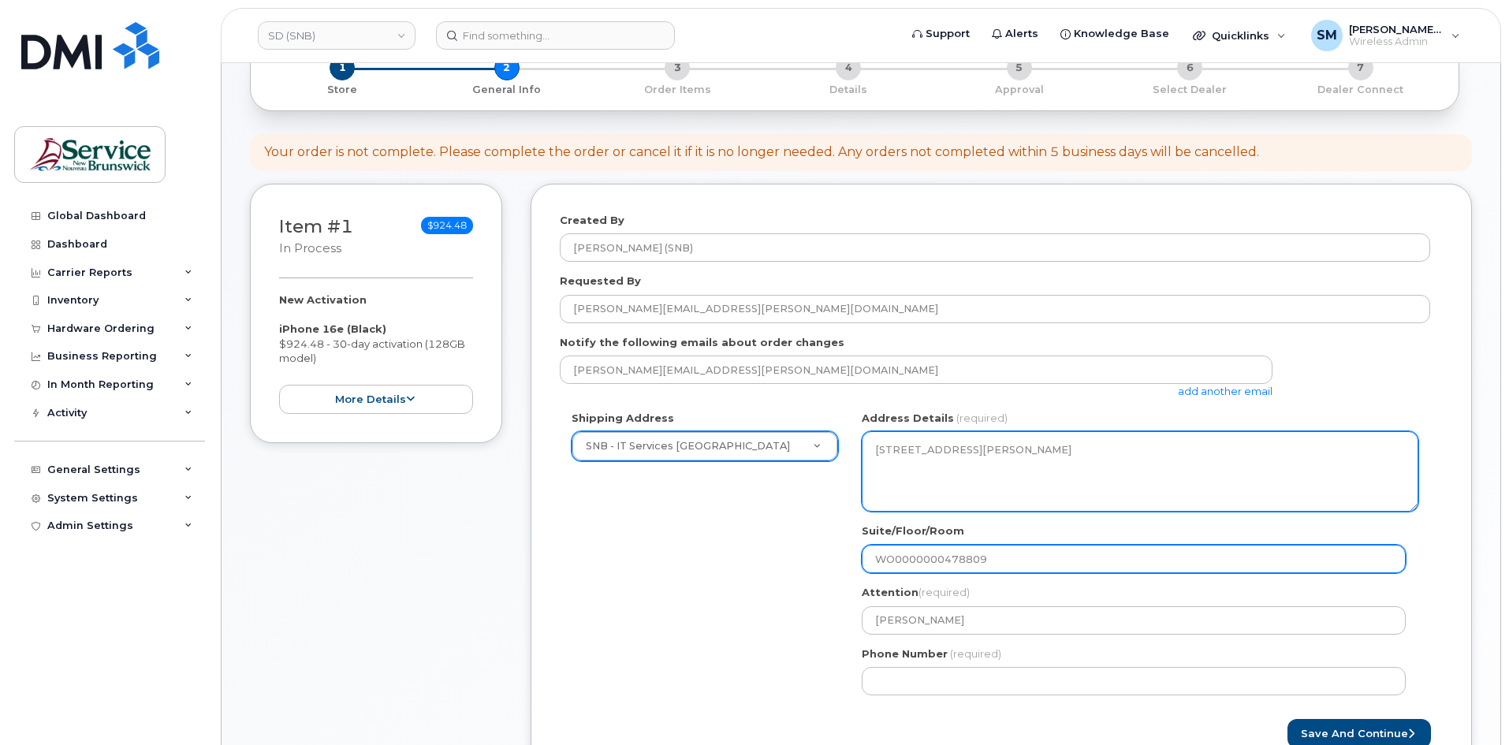
scroll to position [237, 0]
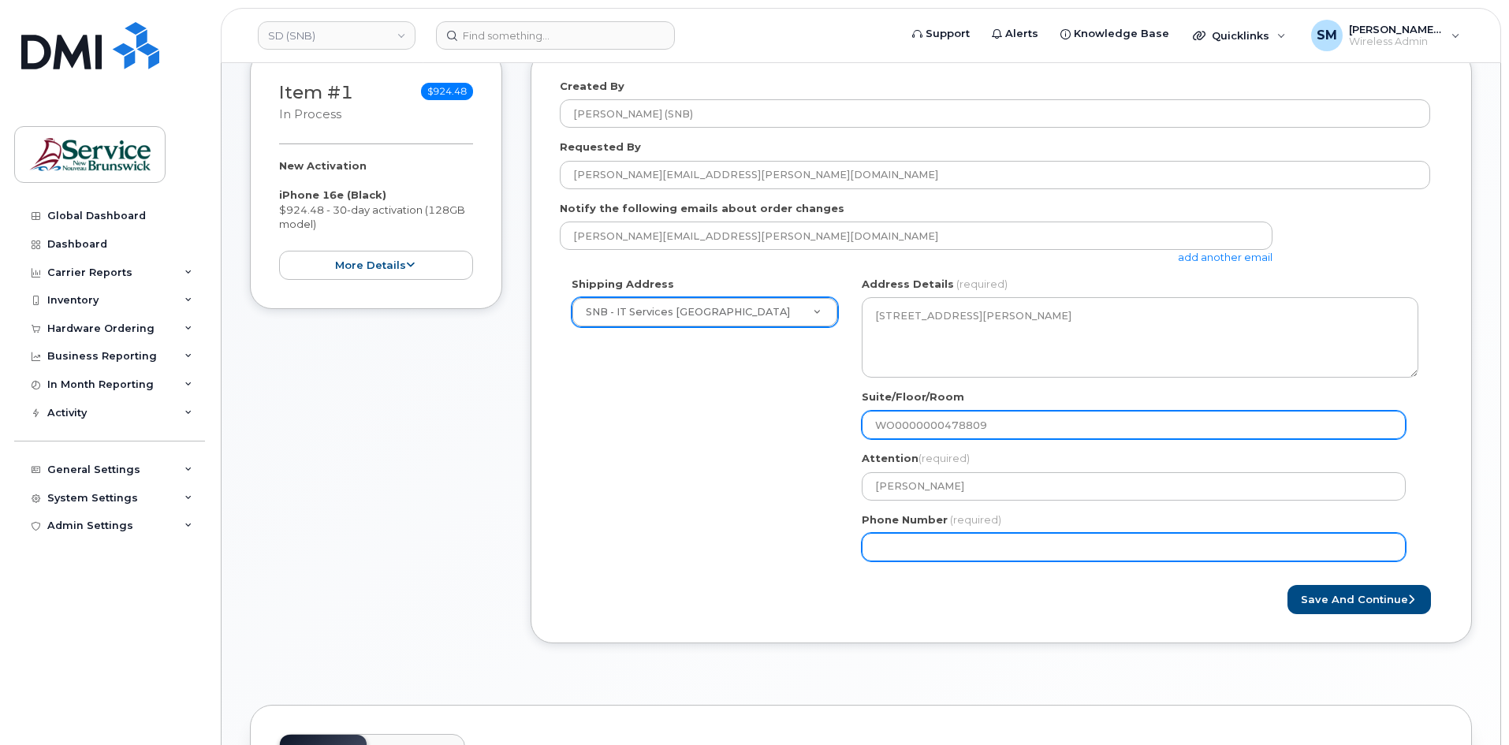
type input "WO0000000478809"
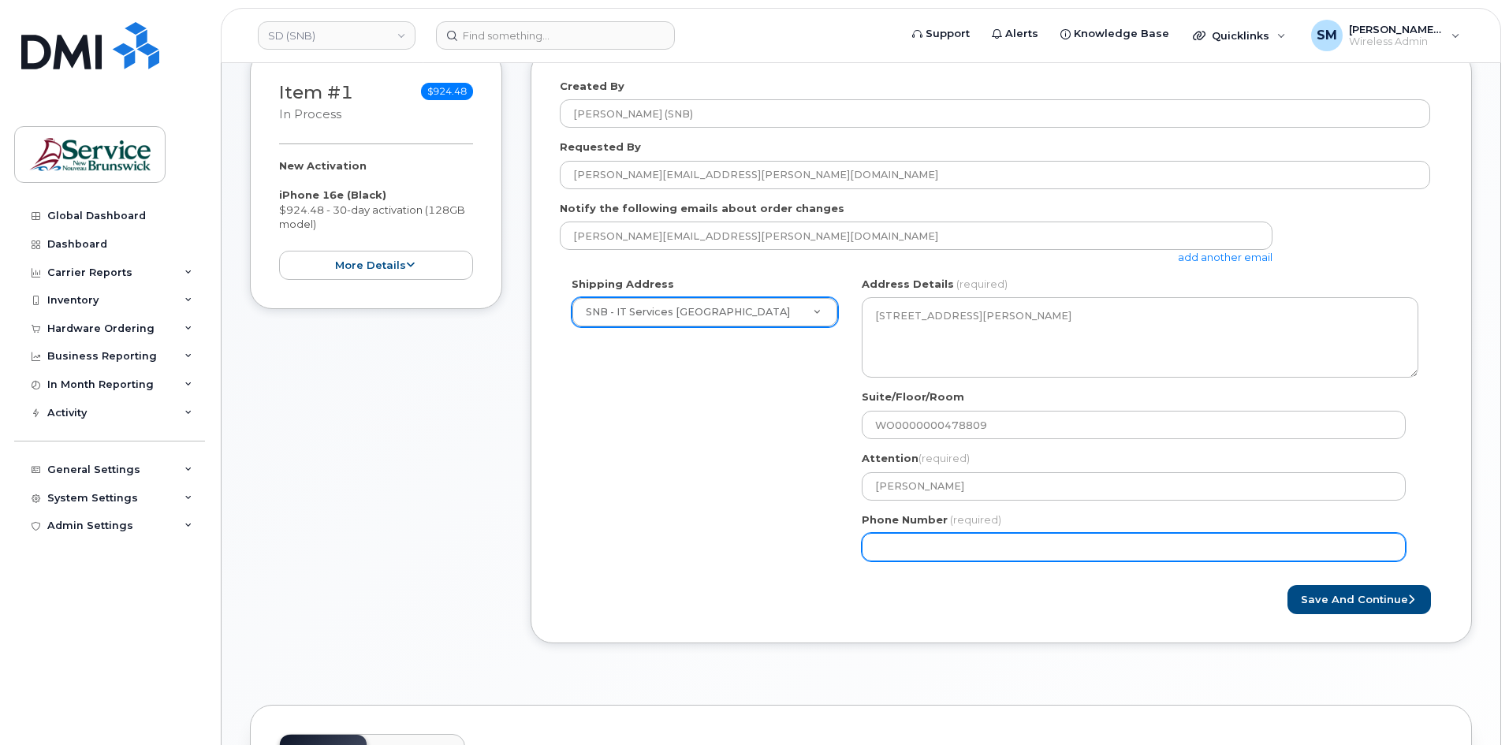
click at [1098, 537] on input "Phone Number" at bounding box center [1134, 547] width 544 height 28
select select
type input "506639633"
select select
type input "5066396338"
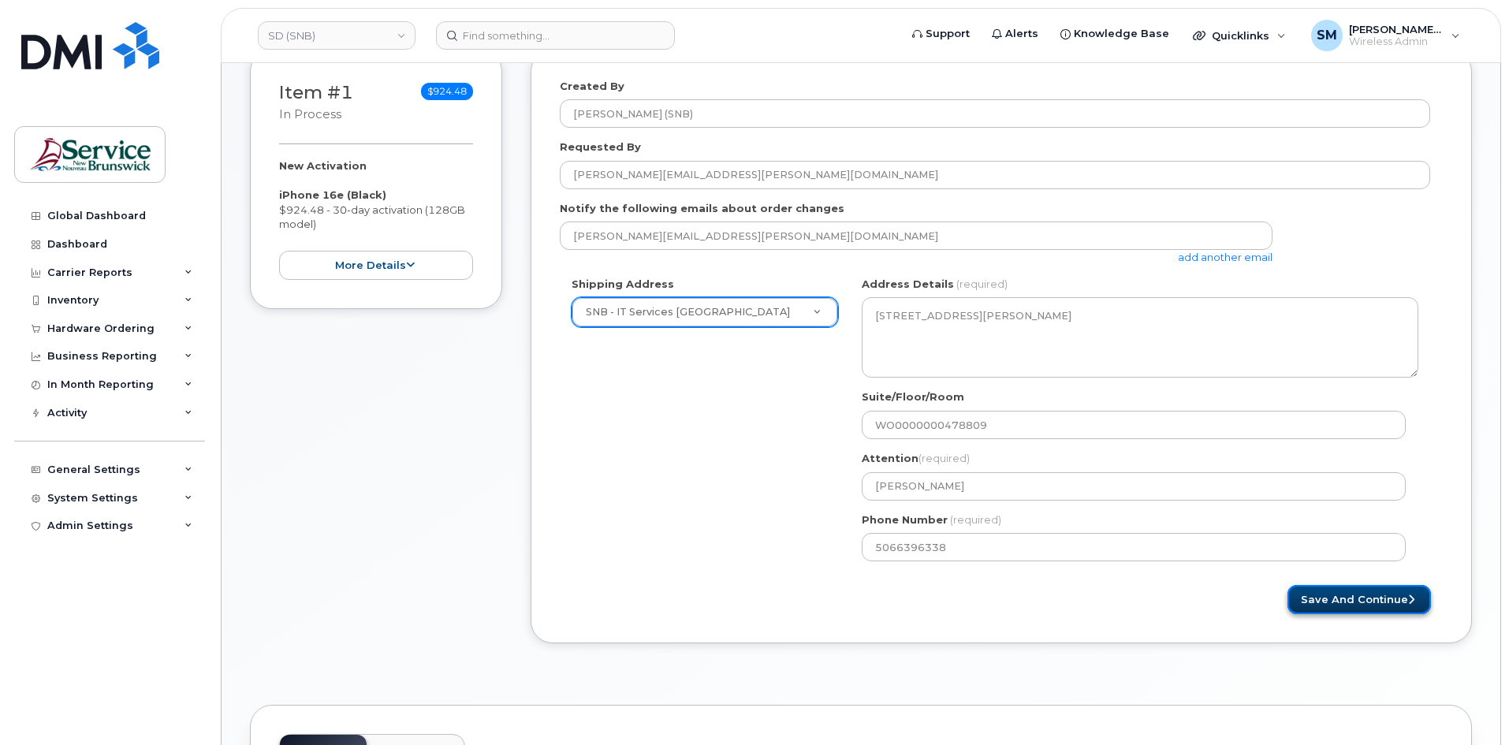
click at [1334, 605] on button "Save and Continue" at bounding box center [1359, 599] width 143 height 29
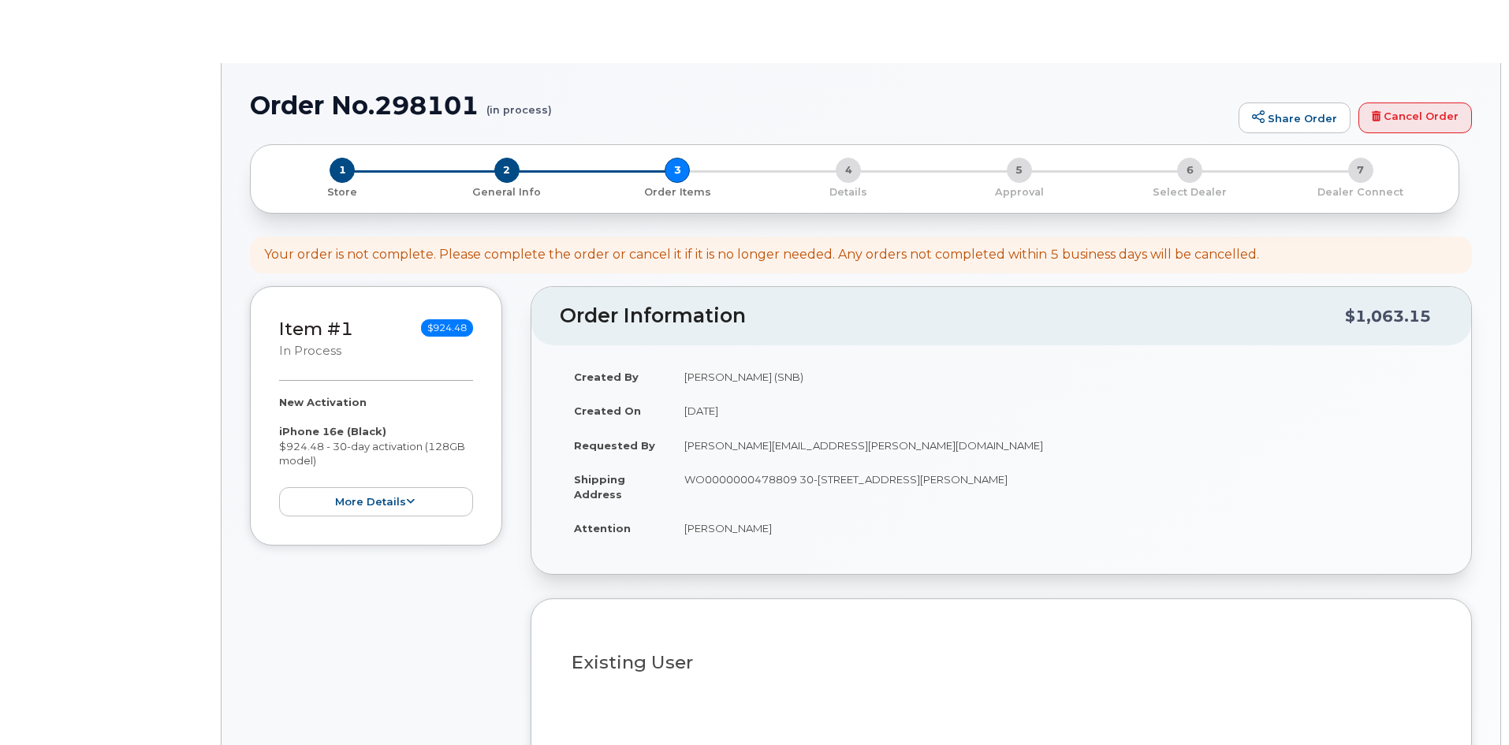
select select
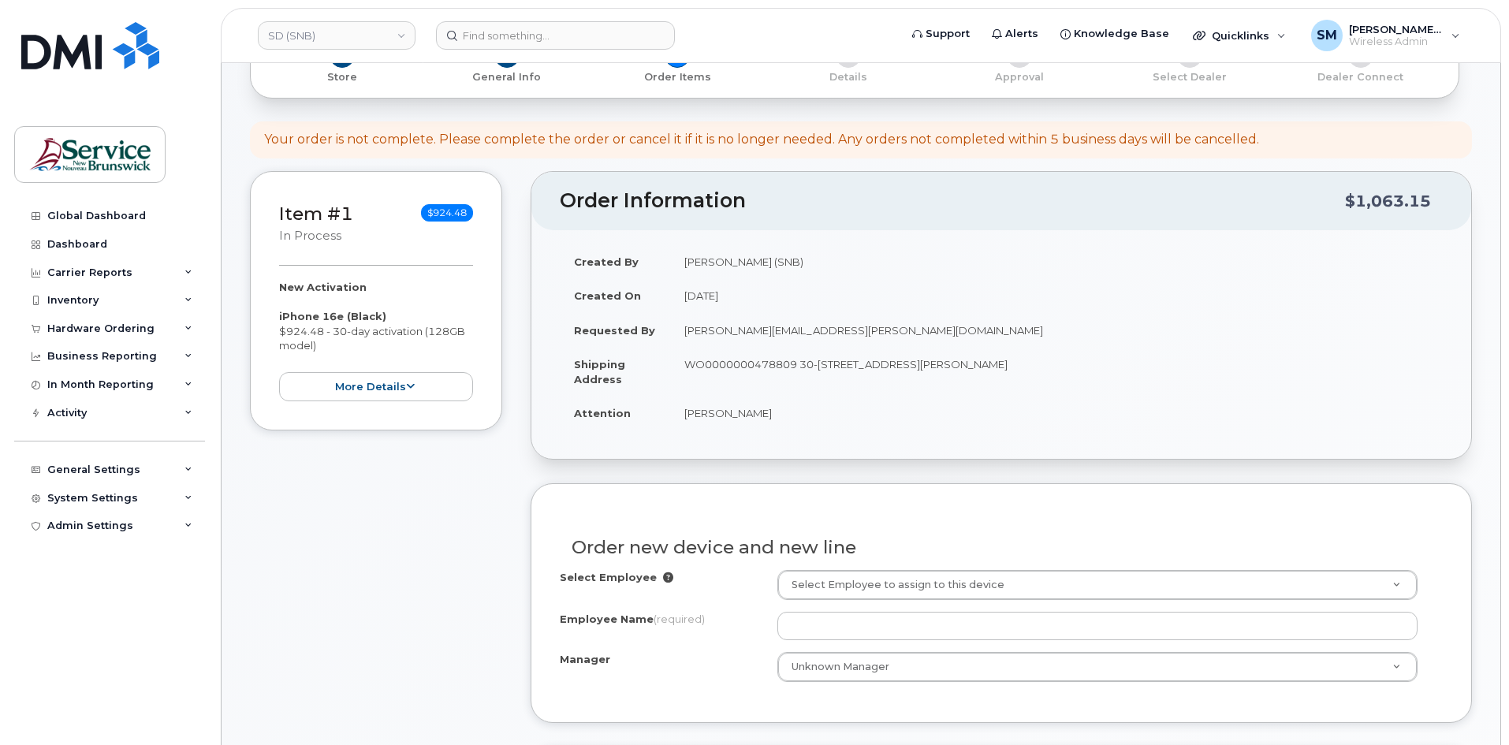
scroll to position [237, 0]
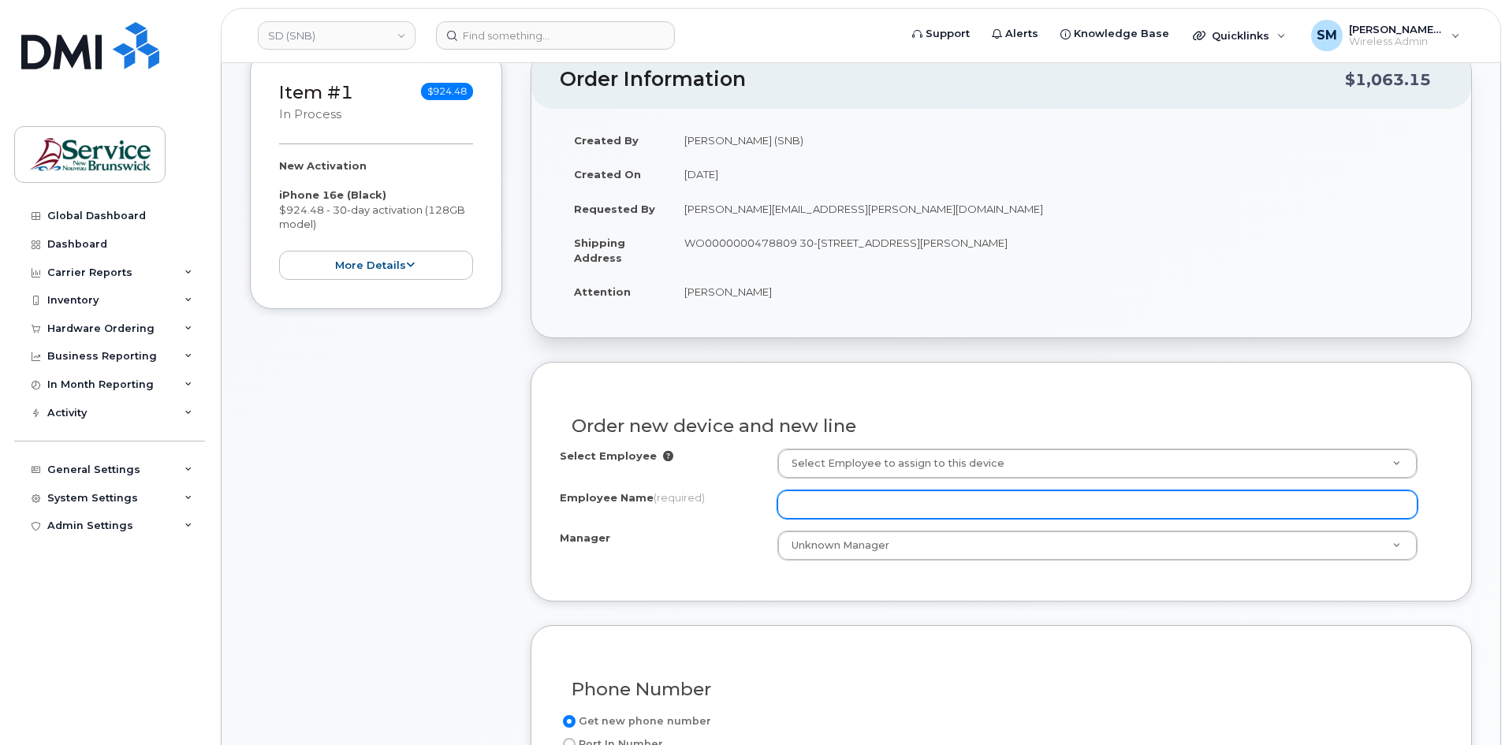
click at [825, 501] on input "Employee Name (required)" at bounding box center [1097, 504] width 640 height 28
paste input "[PERSON_NAME]"
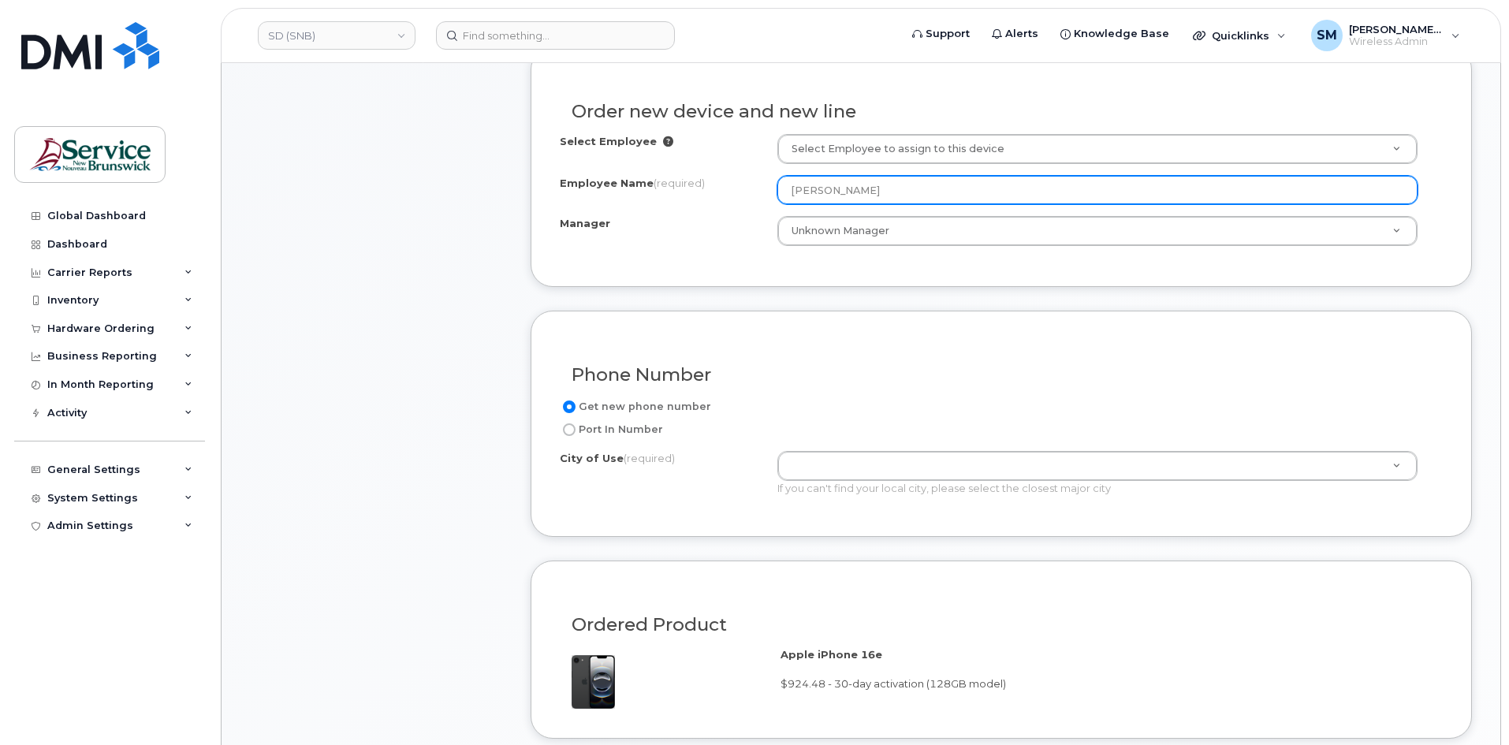
scroll to position [552, 0]
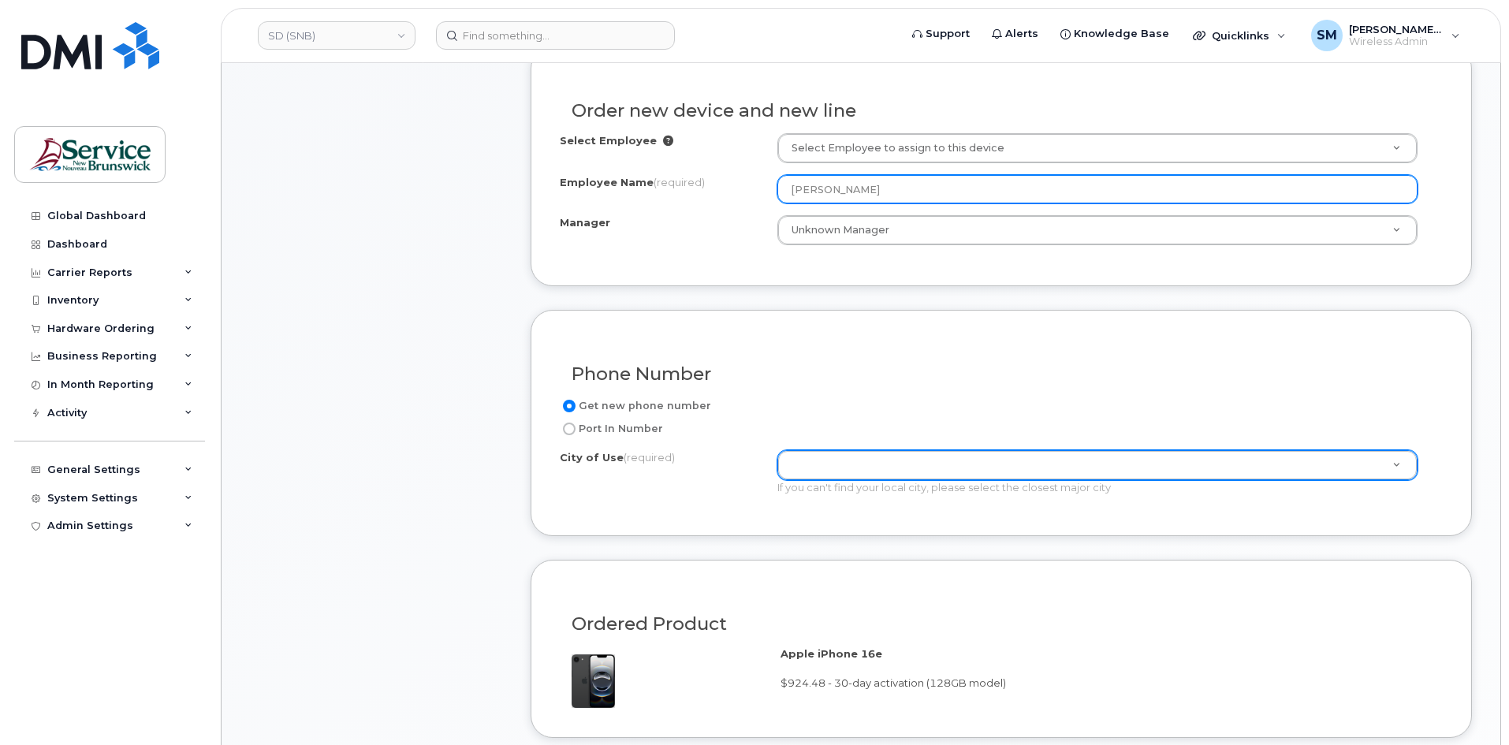
type input "[PERSON_NAME]"
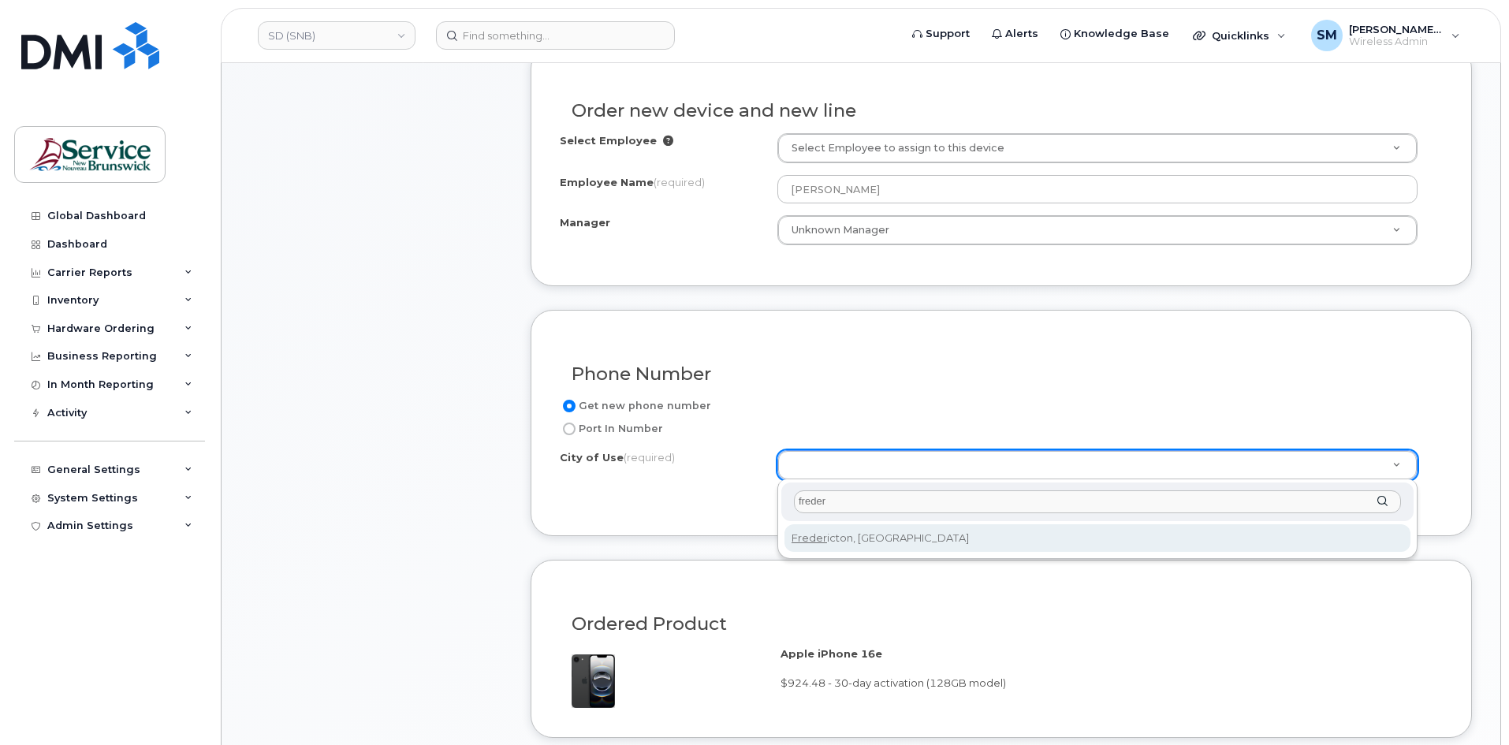
type input "freder"
type input "1578"
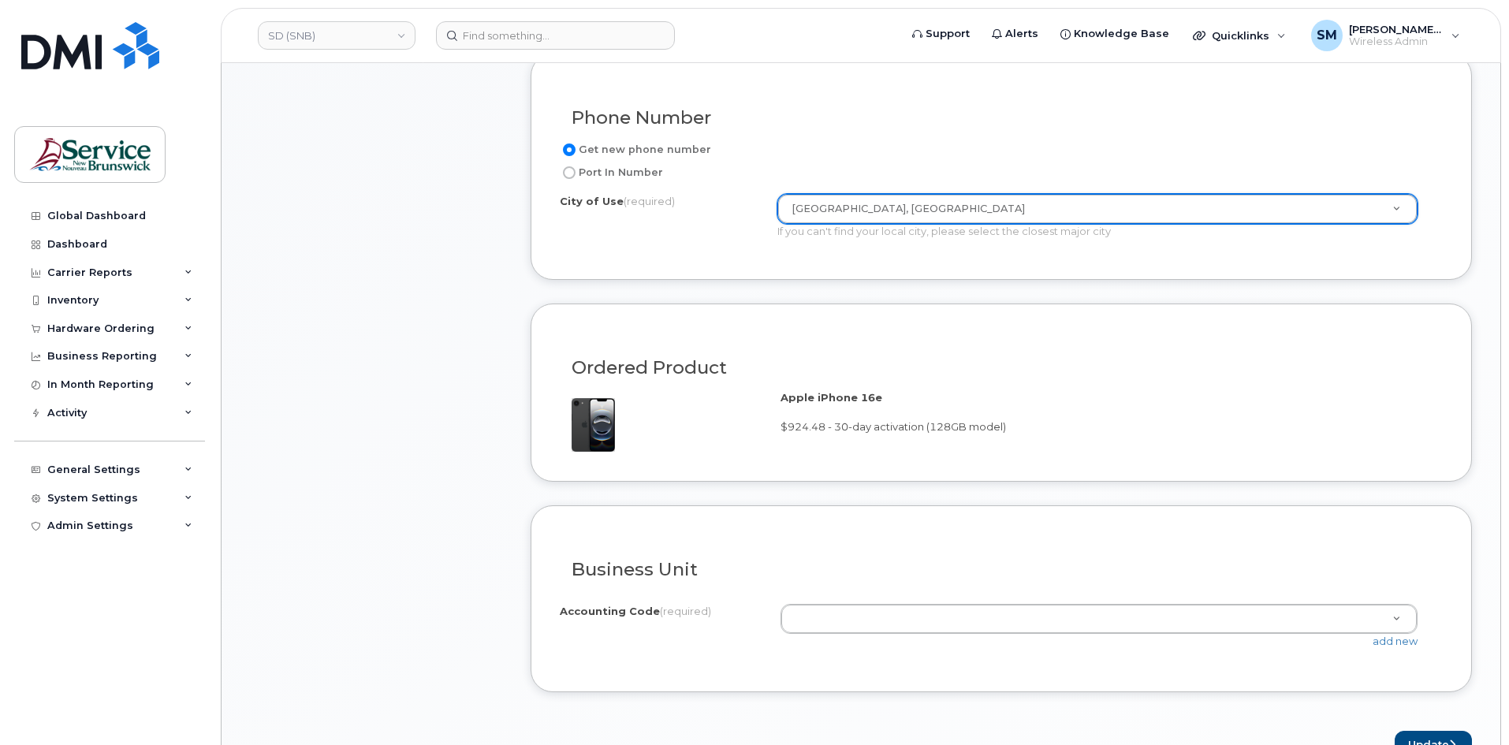
scroll to position [867, 0]
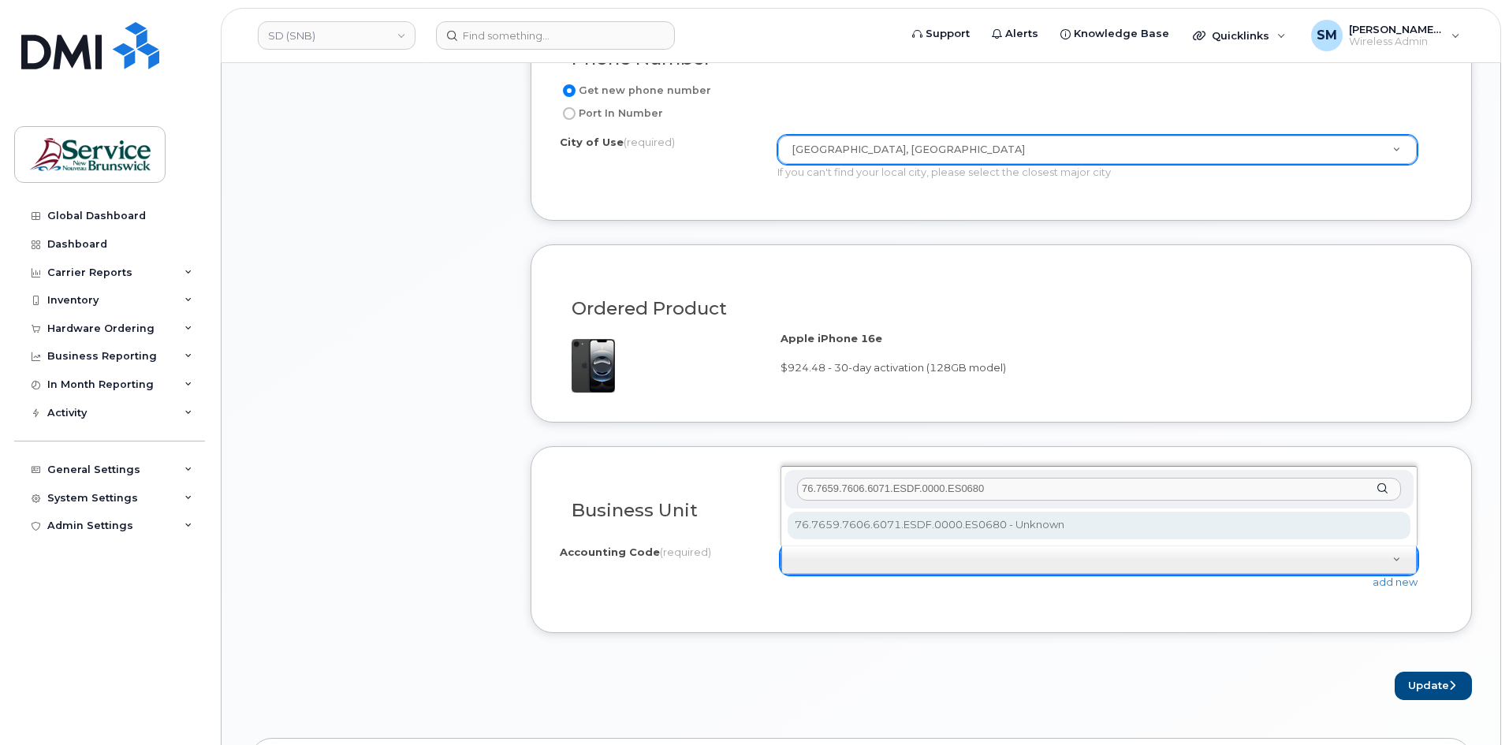
type input "76.7659.7606.6071.ESDF.0000.ES0680"
select select "76.7659.7606.6071.ESDF.0000.ES0680"
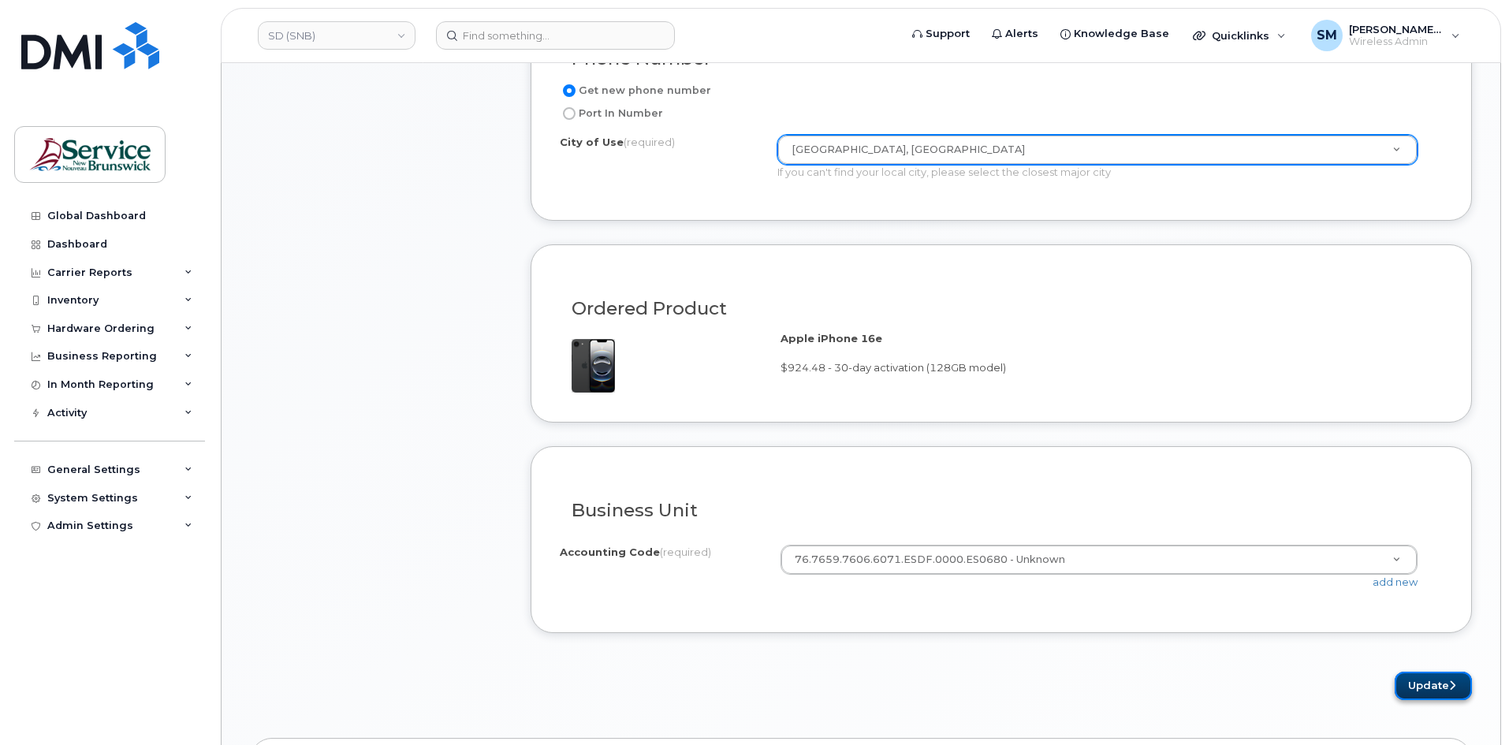
click at [1441, 688] on button "Update" at bounding box center [1433, 686] width 77 height 29
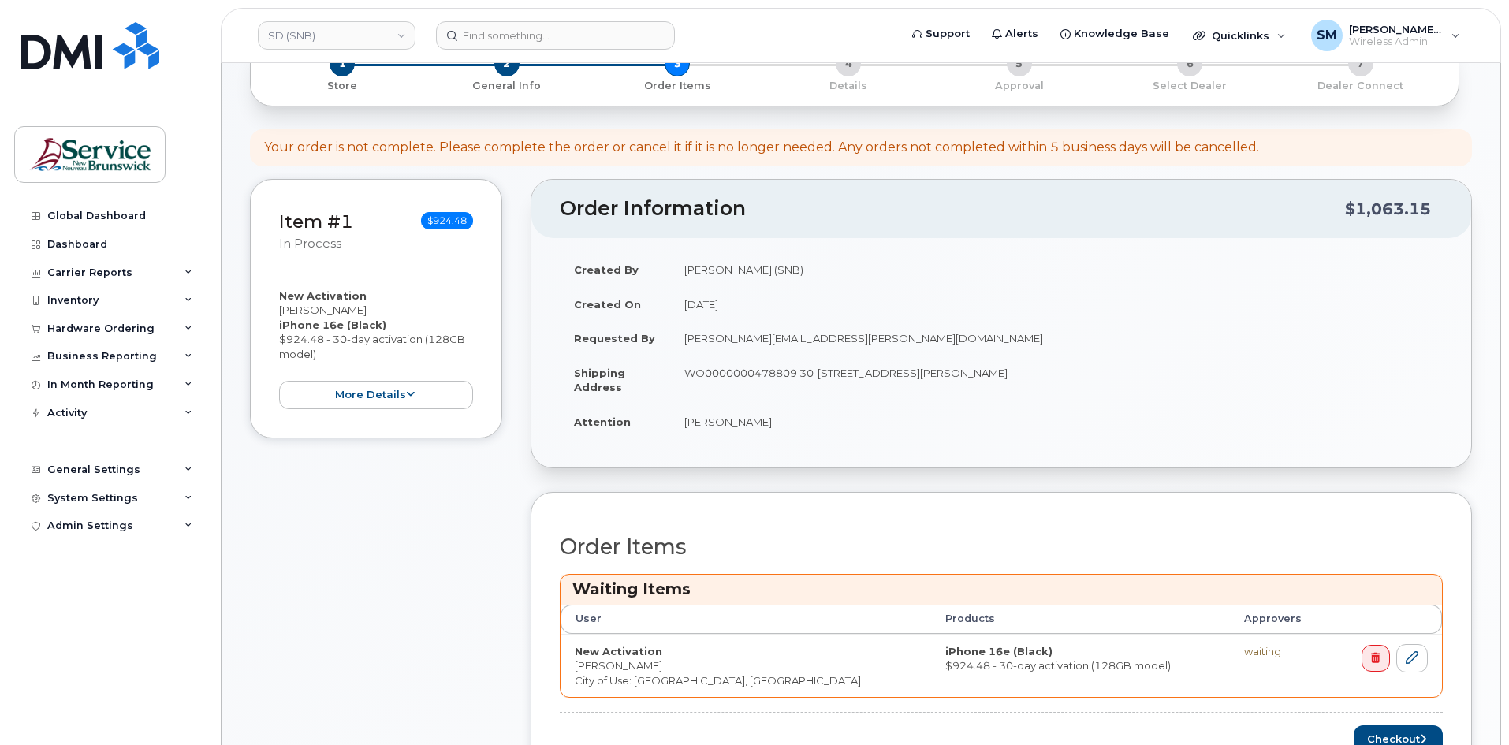
scroll to position [394, 0]
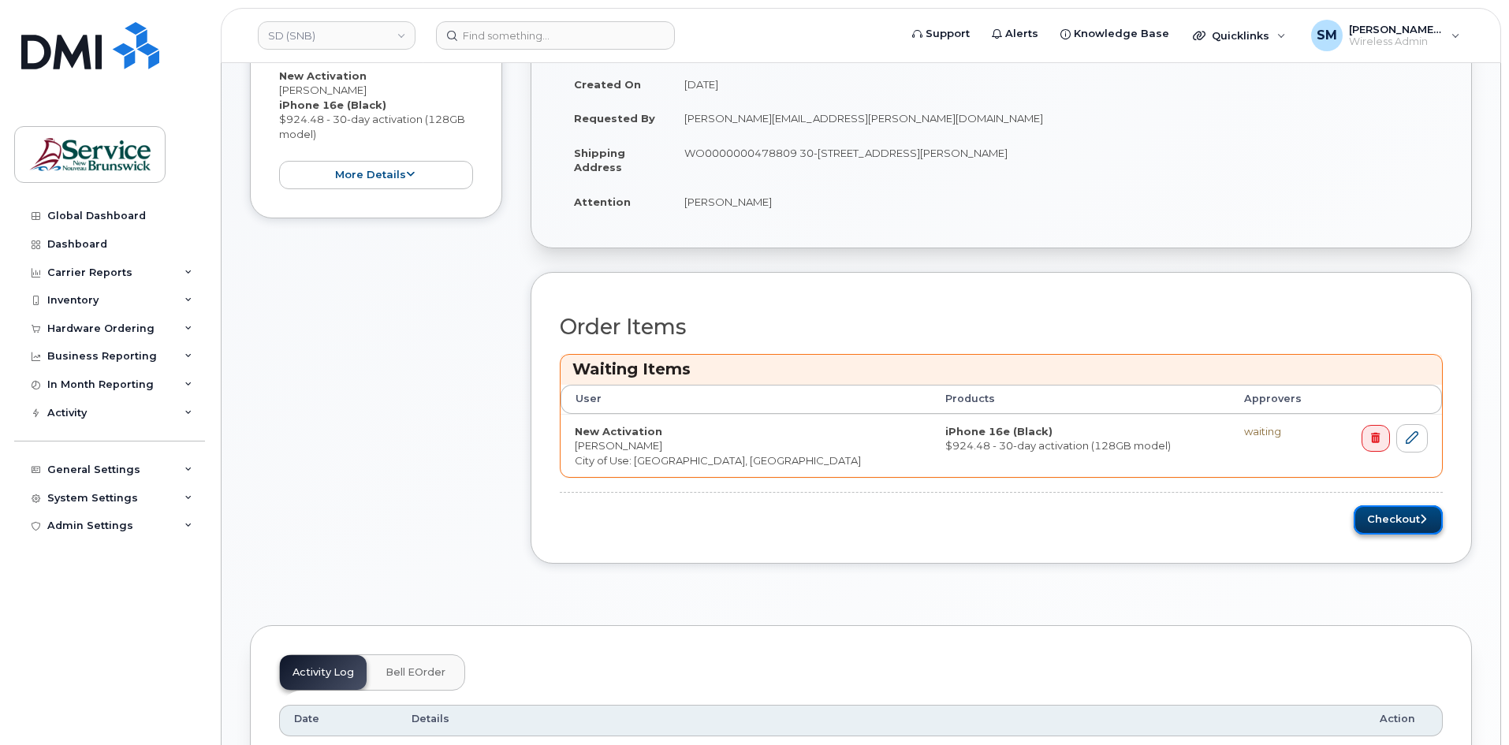
click at [1425, 516] on icon "submit" at bounding box center [1423, 519] width 6 height 10
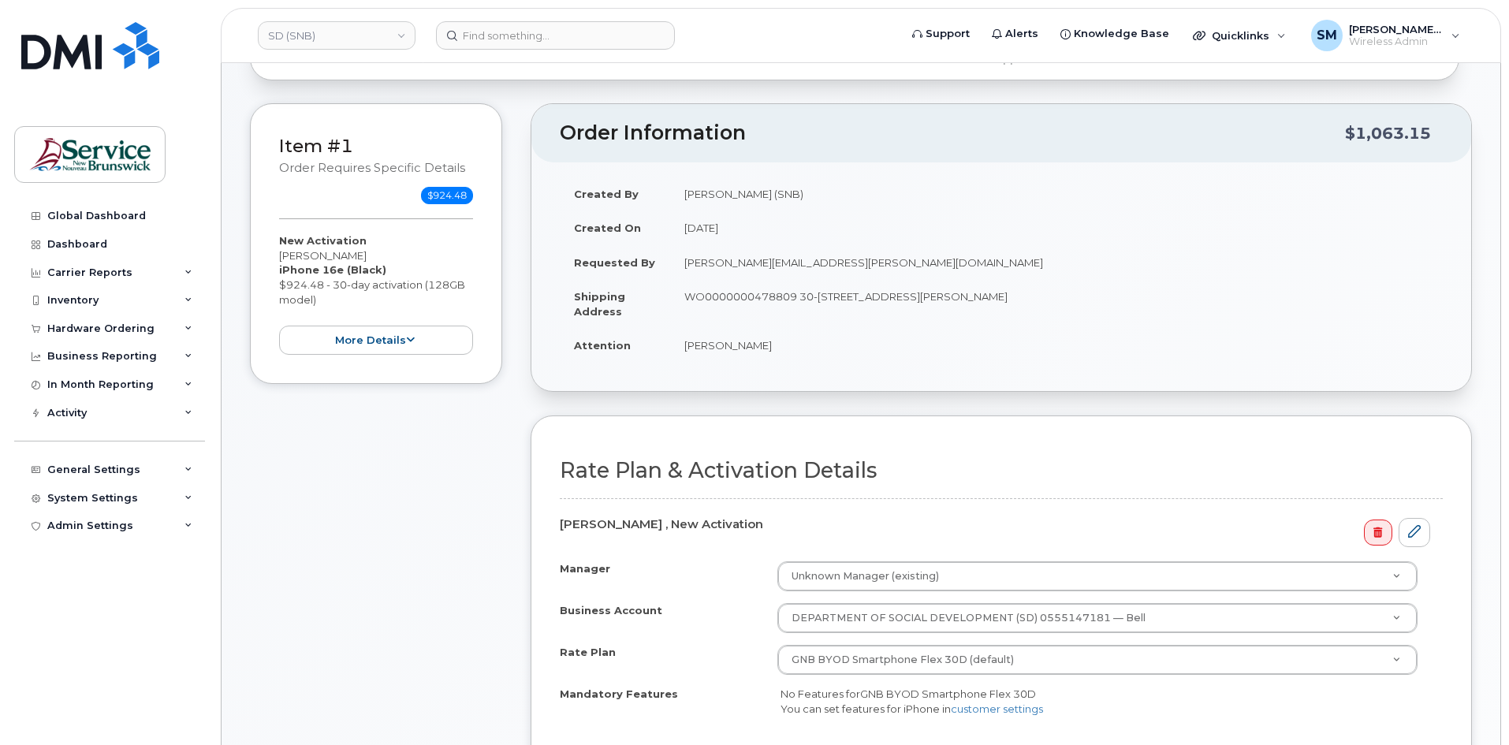
scroll to position [394, 0]
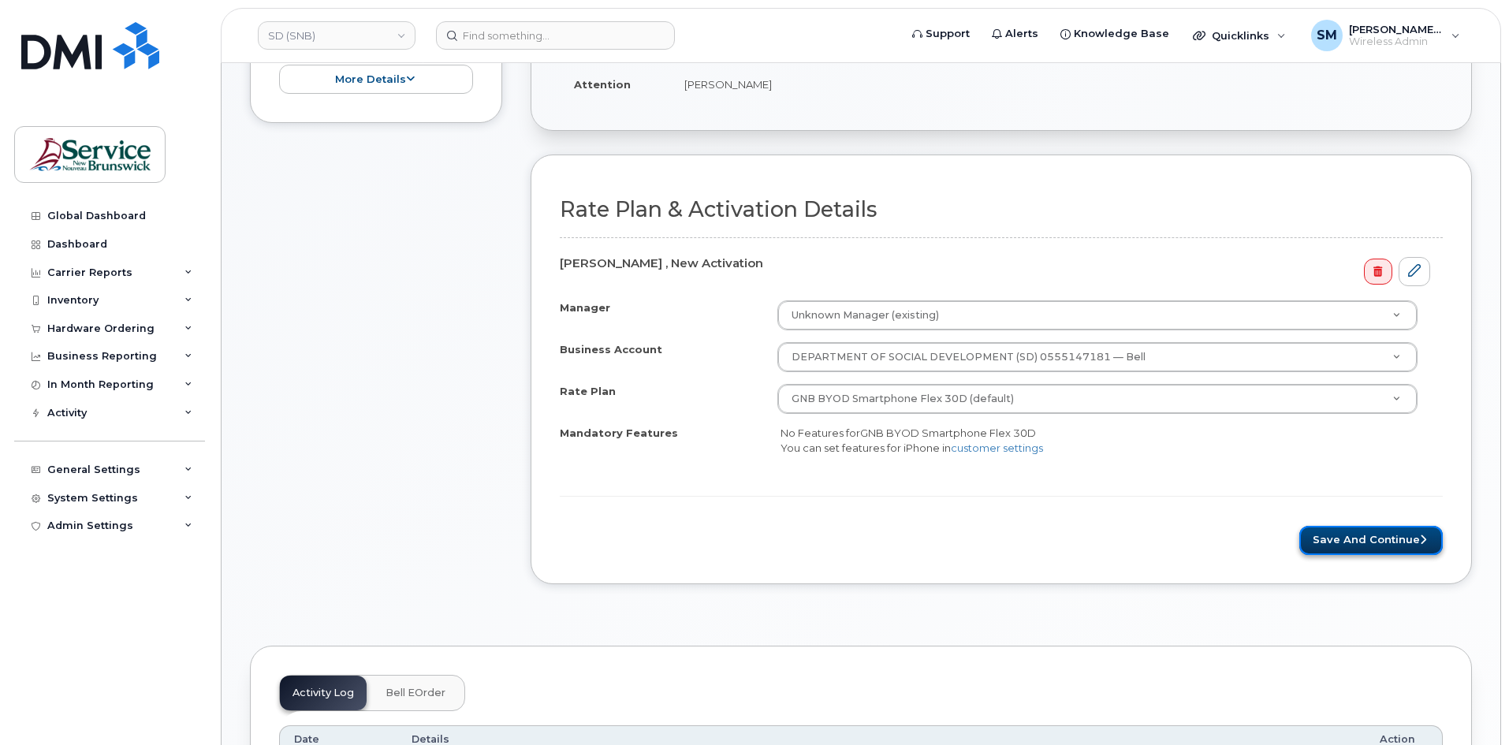
click at [1362, 546] on button "Save and Continue" at bounding box center [1370, 540] width 143 height 29
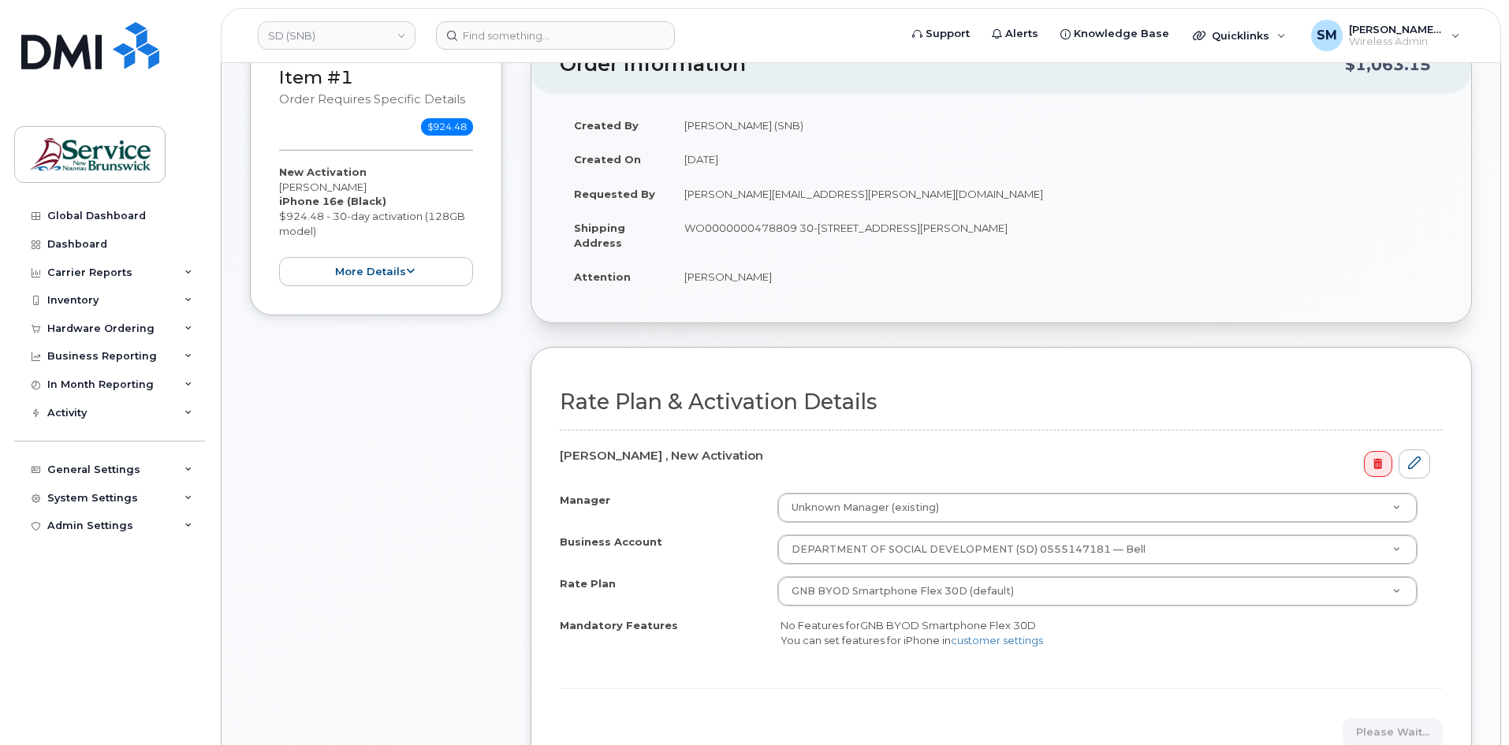
scroll to position [158, 0]
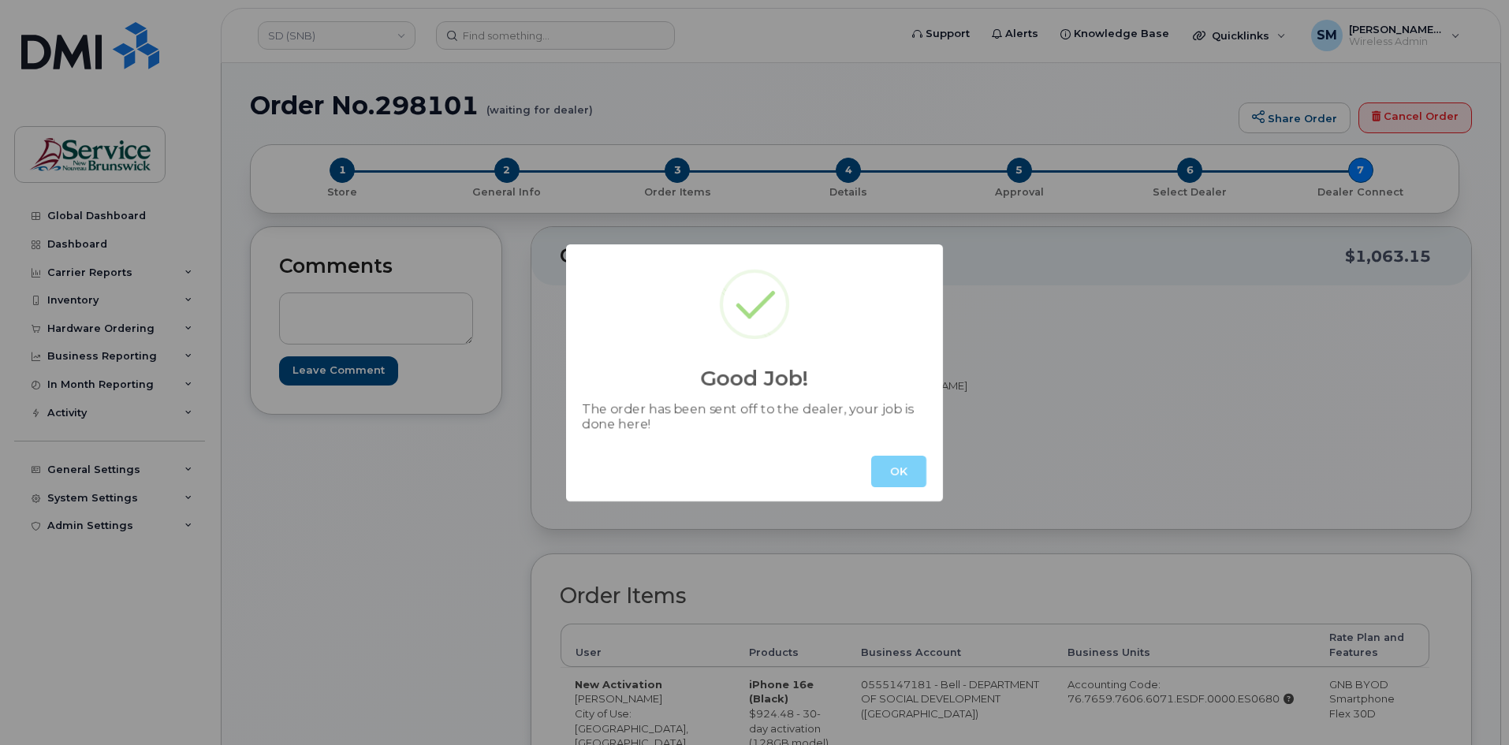
click at [903, 471] on button "OK" at bounding box center [898, 472] width 55 height 32
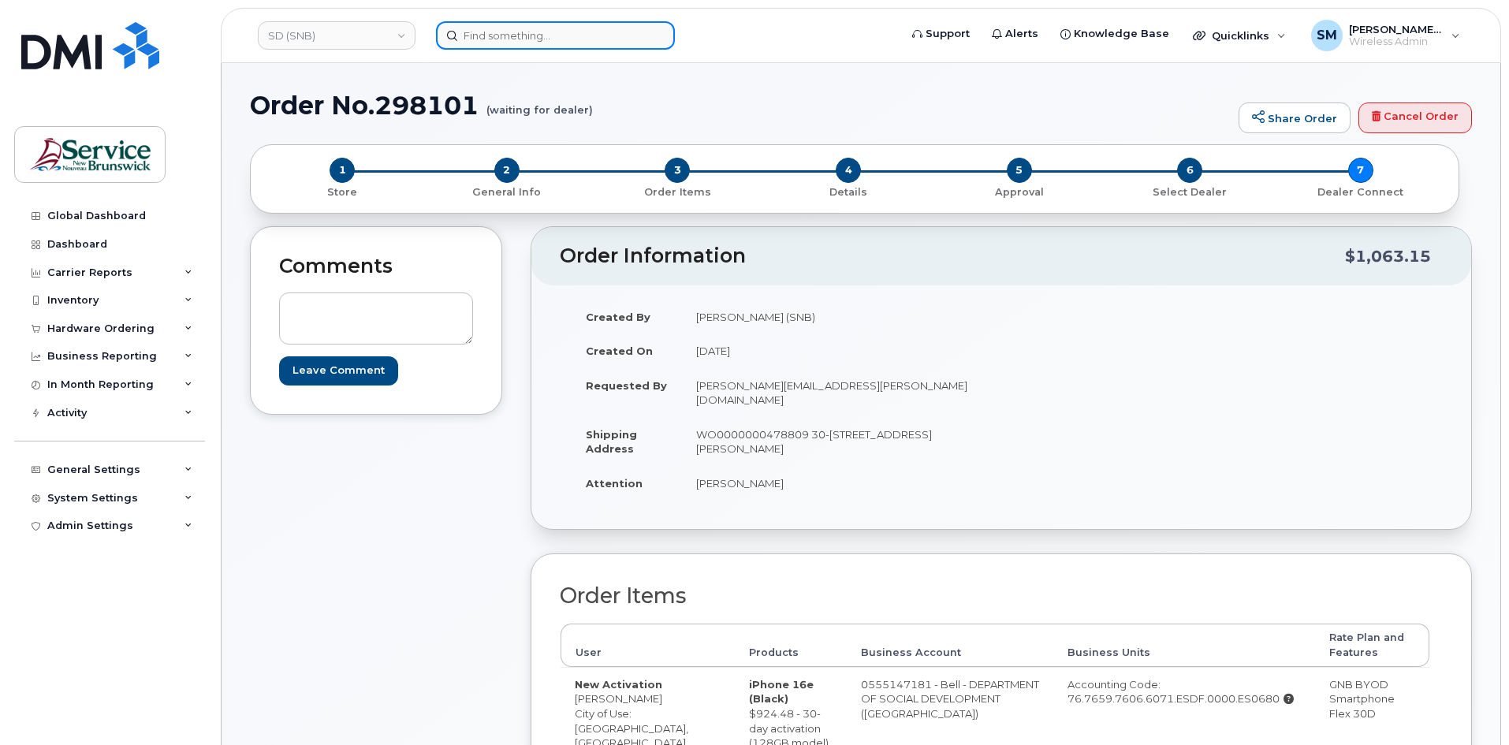
click at [488, 28] on input at bounding box center [555, 35] width 239 height 28
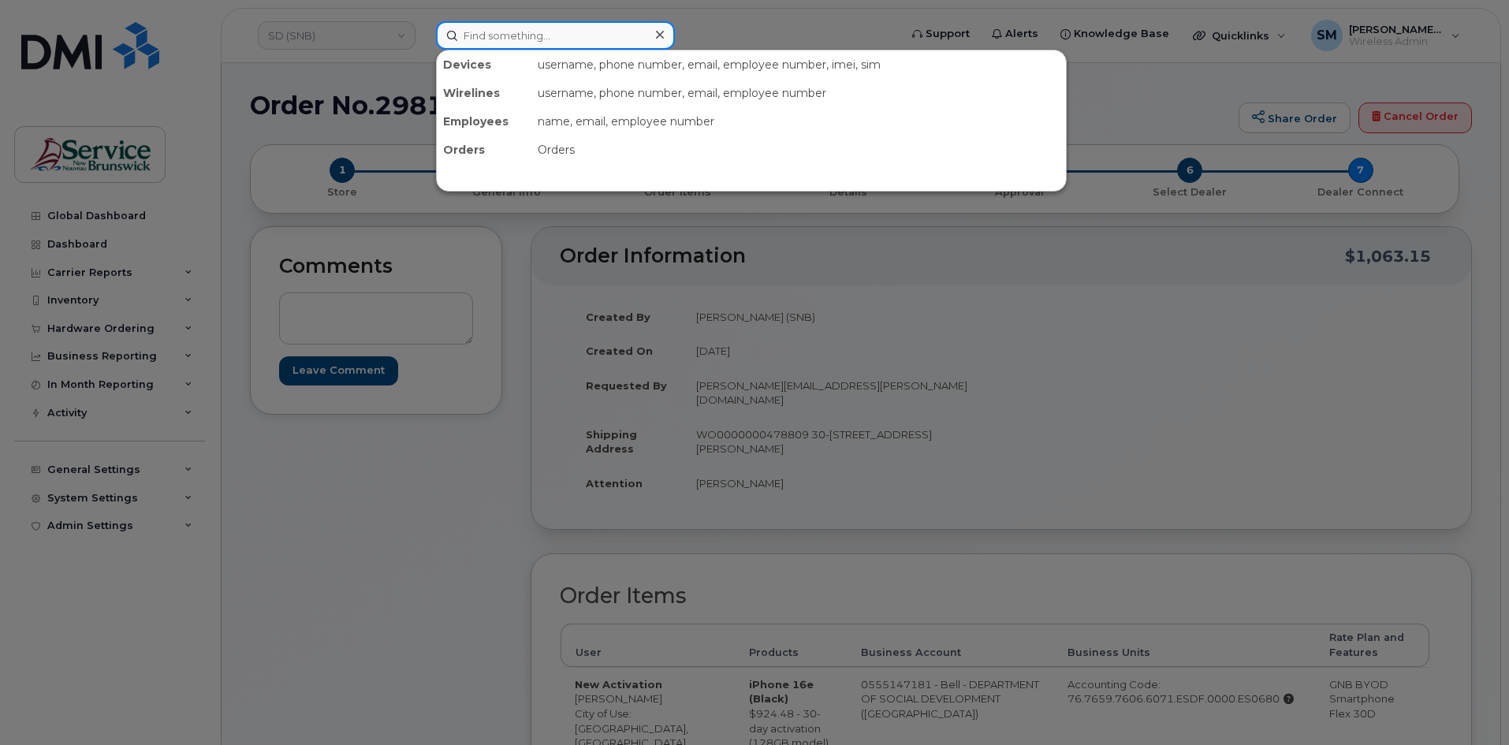
paste input "253-7508"
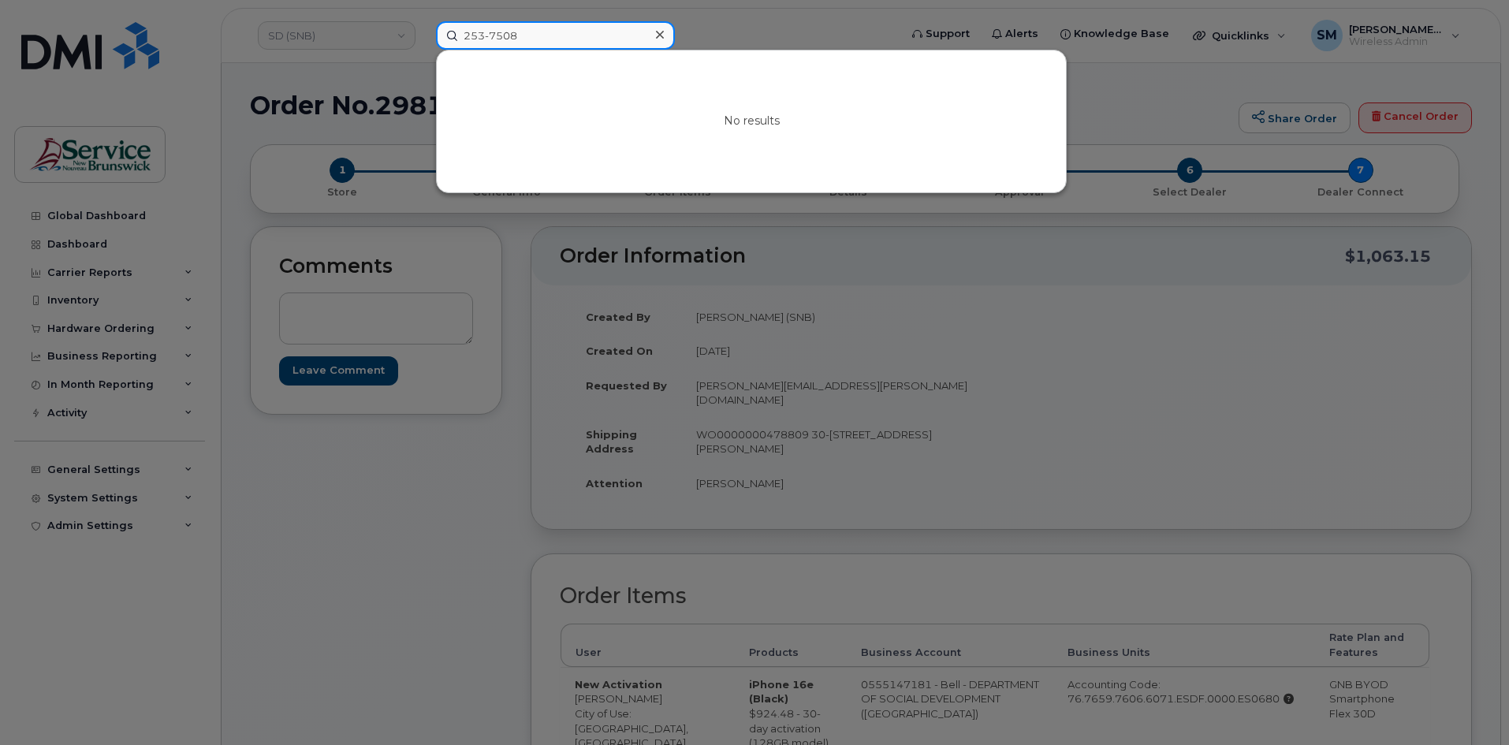
click at [463, 32] on input "253-7508" at bounding box center [555, 35] width 239 height 28
drag, startPoint x: 587, startPoint y: 32, endPoint x: 318, endPoint y: 32, distance: 269.7
click at [423, 32] on div "5062537508 No results" at bounding box center [662, 35] width 478 height 28
type input "5062537508"
